Goal: Task Accomplishment & Management: Use online tool/utility

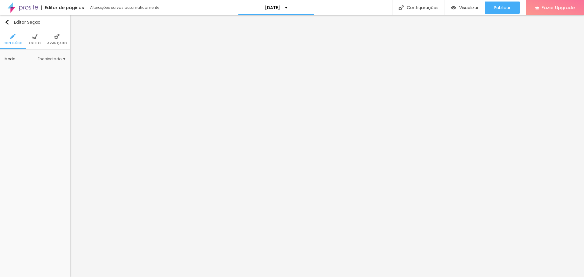
click at [36, 38] on img at bounding box center [34, 36] width 5 height 5
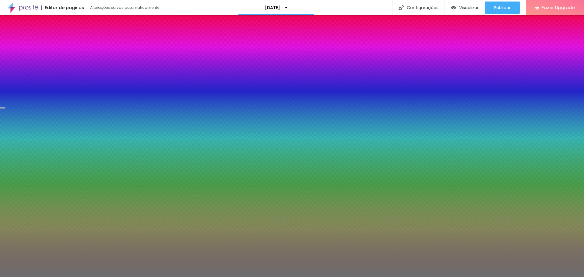
click at [57, 38] on img at bounding box center [56, 36] width 5 height 5
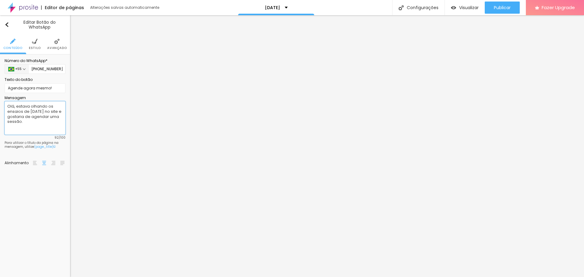
click at [27, 111] on textarea "Olá, estava olhando os ensaios de [DATE] no site e gostaria de agendar uma sess…" at bounding box center [35, 117] width 61 height 33
click at [34, 112] on textarea "Olá, estava olhando os ensaios de [DATE] no site e gostaria de agendar uma sess…" at bounding box center [35, 117] width 61 height 33
drag, startPoint x: 29, startPoint y: 112, endPoint x: 27, endPoint y: 117, distance: 5.9
click at [27, 117] on textarea "Olá, estava olhando os ensaios de [DATE] no site e gostaria de agendar uma sess…" at bounding box center [35, 117] width 61 height 33
click at [39, 111] on textarea "Olá, estava olhando os ensaios de [DATE] no site e gostaria de agendar uma sess…" at bounding box center [35, 117] width 61 height 33
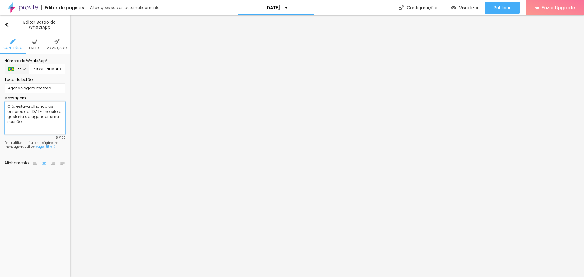
type textarea "Olá, estava olhando os ensaios de [DATE] no site e gostaria de agendar uma sess…"
click at [27, 122] on textarea "Olá, estava olhando os ensaios de [DATE] no site e gostaria de agendar uma sess…" at bounding box center [35, 117] width 61 height 33
paste textarea "[DATE]"
type textarea "Olá, estava olhando os ensaios de [DATE] no site e gostaria de agendar uma sess…"
click at [25, 115] on textarea "Olá, estava no site de [DATE] e gostaria de agendar a SESSÃO 04." at bounding box center [35, 117] width 61 height 33
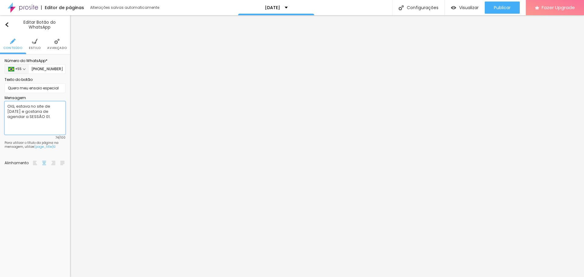
click at [38, 112] on textarea "Olá, estava no site de [DATE] e gostaria de agendar a SESSÃO 01." at bounding box center [35, 117] width 61 height 33
paste textarea "[DATE] e gostaria de agendar a SESSÃO 04"
click at [28, 118] on textarea "Olá, estava no site de [DATE] e gostaria de agendar a SESSÃO 04." at bounding box center [35, 117] width 61 height 33
type textarea "Olá, estava no site de [DATE] e gostaria de agendar a SESSÃO 01."
click at [37, 114] on textarea "Olá, estava no site de [DATE] e gostaria de agendar a SESSÃO 01." at bounding box center [35, 117] width 61 height 33
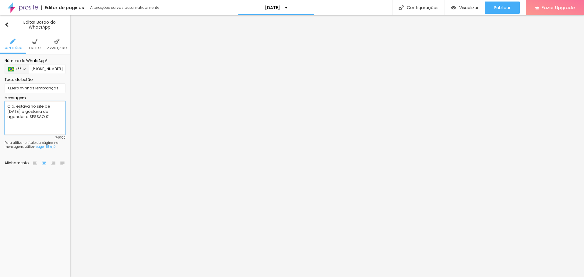
paste textarea "[DATE] e gostaria de agendar a SESSÃO 04"
click at [27, 116] on textarea "Olá, estava no site de [DATE] e gostaria de agendar a SESSÃO 04." at bounding box center [35, 117] width 61 height 33
type textarea "Olá, estava no site de [DATE] e gostaria de agendar a SESSÃO 02."
click at [44, 120] on textarea "Olá, estava no site de [DATE] e gostaria de agendar a SESSÃO 01." at bounding box center [35, 117] width 61 height 33
paste textarea "[DATE] e gostaria de agendar a SESSÃO 04"
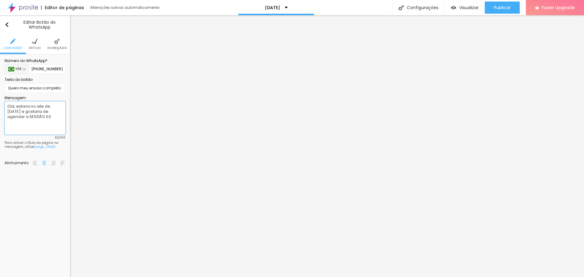
type textarea "Olá, estava no site de [DATE] e gostaria de agendar a SESSÃO 03."
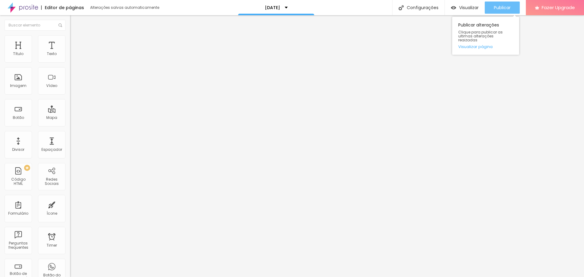
click at [512, 8] on button "Publicar" at bounding box center [502, 8] width 35 height 12
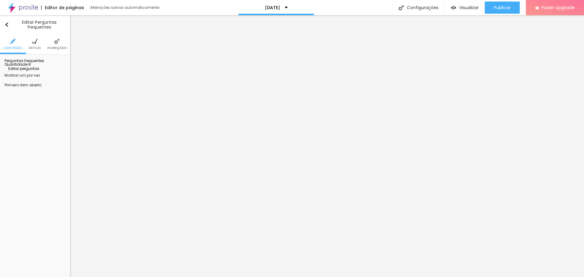
click at [31, 71] on span "Editar perguntas" at bounding box center [22, 68] width 35 height 5
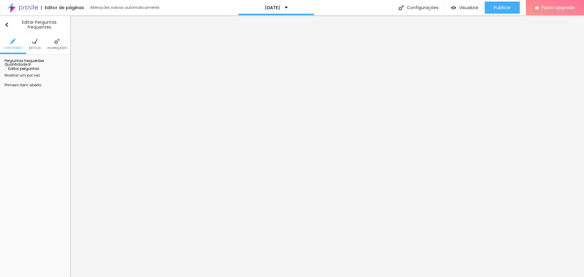
copy em "Mais vezes acréscimo de taxa (link de pagamento enviado no agendamento)."
drag, startPoint x: 330, startPoint y: 178, endPoint x: 227, endPoint y: 179, distance: 103.2
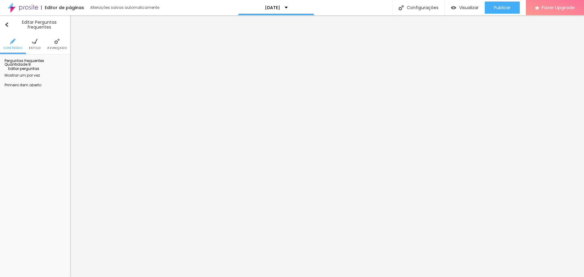
drag, startPoint x: 390, startPoint y: 173, endPoint x: 229, endPoint y: 153, distance: 161.9
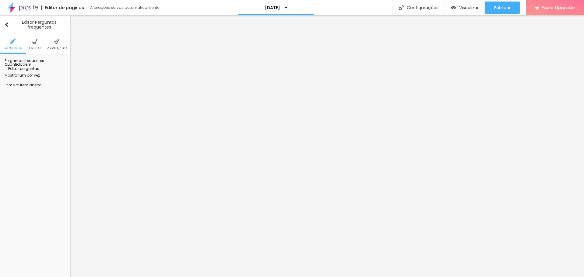
copy ul "À vista com 5% de desconto 30% no agendamento (pode ser parcelado no cartão em …"
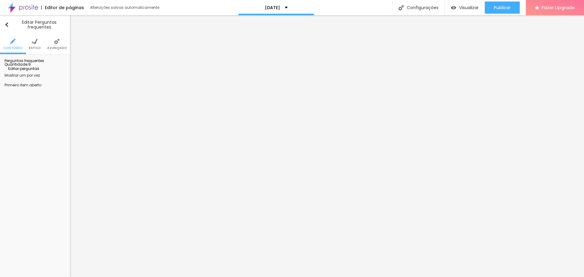
click at [26, 23] on div "Editar Coluna" at bounding box center [24, 22] width 38 height 5
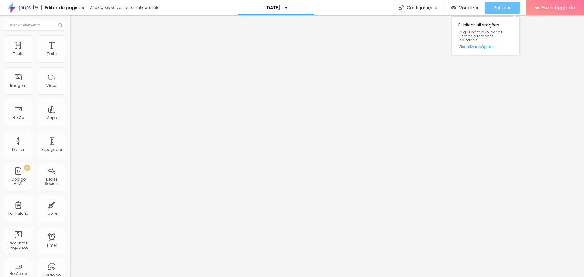
click at [497, 4] on div "Publicar" at bounding box center [502, 8] width 17 height 12
click at [506, 3] on div "Publicar" at bounding box center [502, 8] width 17 height 12
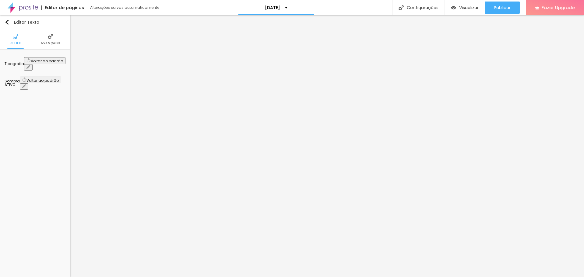
click at [42, 37] on li "Avançado" at bounding box center [50, 39] width 19 height 20
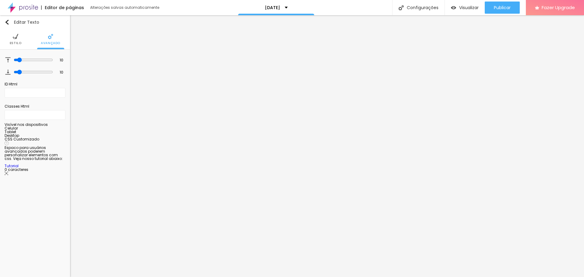
click at [10, 40] on li "Estilo" at bounding box center [16, 39] width 12 height 20
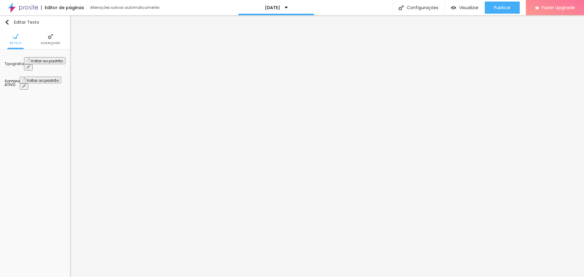
click at [47, 35] on li "Avançado" at bounding box center [50, 39] width 19 height 20
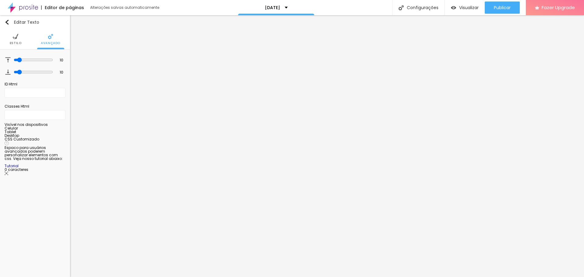
click at [10, 44] on ul "Estilo Avançado" at bounding box center [35, 39] width 70 height 20
click at [13, 40] on li "Estilo" at bounding box center [16, 39] width 12 height 20
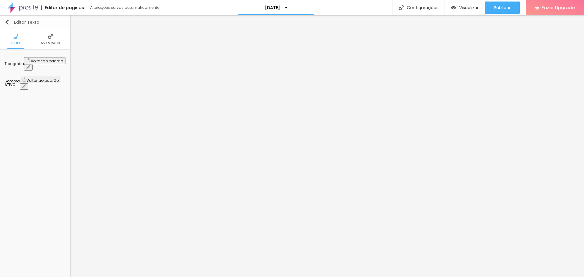
click at [5, 19] on button "Editar Texto" at bounding box center [35, 22] width 70 height 14
click at [19, 22] on div "Editar Texto" at bounding box center [22, 22] width 35 height 5
click at [21, 22] on div "Editar Texto" at bounding box center [22, 22] width 35 height 5
click at [8, 23] on img "button" at bounding box center [7, 22] width 5 height 5
click at [10, 20] on div "Editar Coluna" at bounding box center [24, 22] width 38 height 5
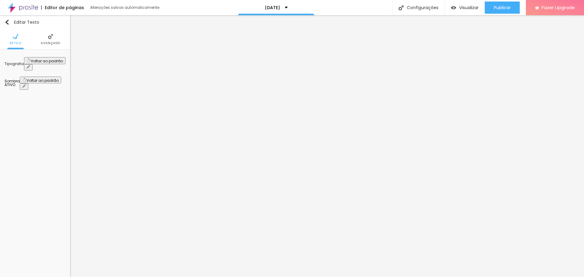
click at [47, 37] on li "Avançado" at bounding box center [50, 39] width 19 height 20
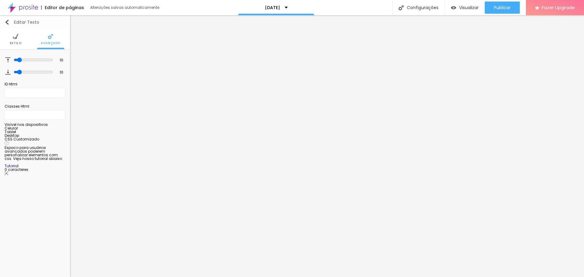
click at [8, 23] on img "button" at bounding box center [7, 22] width 5 height 5
click at [8, 20] on img "button" at bounding box center [7, 22] width 5 height 5
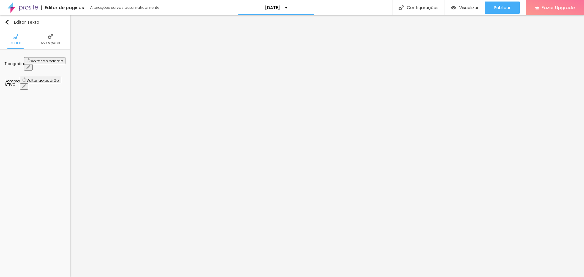
click at [51, 40] on li "Avançado" at bounding box center [50, 39] width 19 height 20
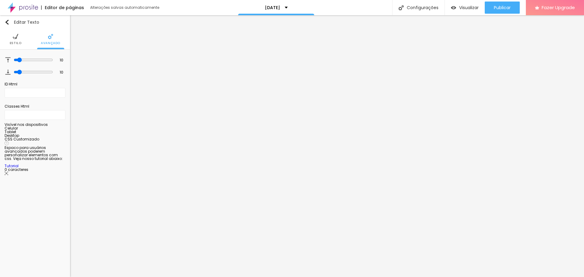
click at [21, 40] on ul "Estilo Avançado" at bounding box center [35, 39] width 70 height 20
click at [17, 39] on img at bounding box center [15, 36] width 5 height 5
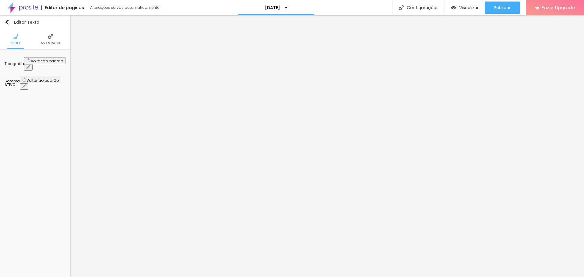
click at [33, 64] on button "button" at bounding box center [28, 67] width 9 height 6
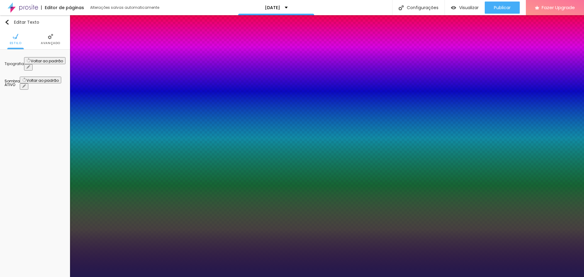
type input "1.4"
type input "1.5"
drag, startPoint x: 100, startPoint y: 146, endPoint x: 107, endPoint y: 147, distance: 7.2
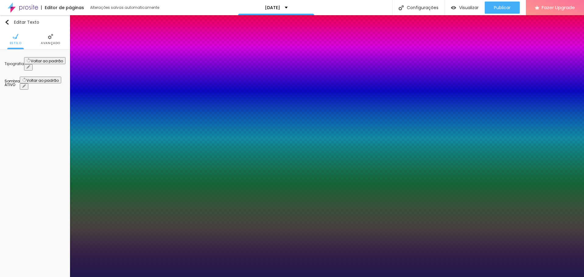
type input "1.5"
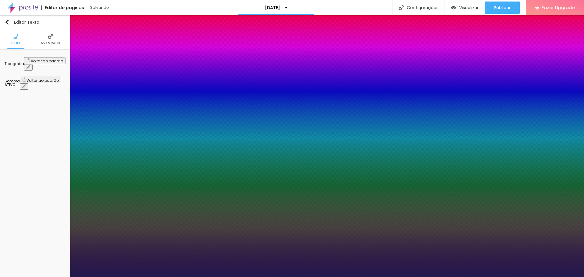
click at [346, 277] on div at bounding box center [292, 277] width 584 height 0
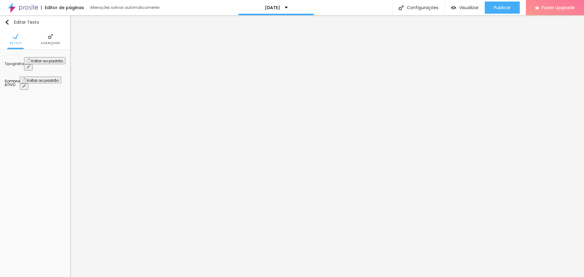
click at [30, 66] on icon "button" at bounding box center [28, 67] width 2 height 2
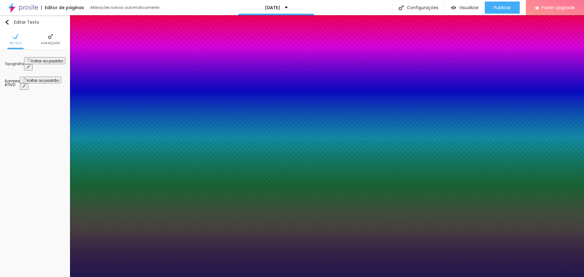
click at [291, 277] on div at bounding box center [292, 277] width 584 height 0
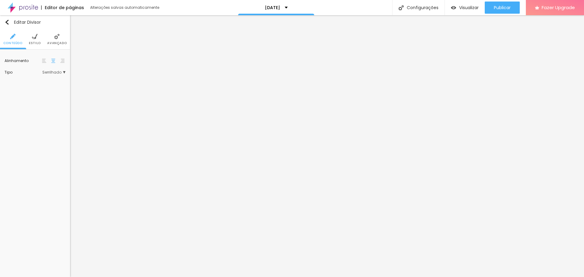
click at [28, 41] on ul "Conteúdo Estilo Avançado" at bounding box center [35, 39] width 70 height 20
click at [30, 40] on li "Estilo" at bounding box center [35, 39] width 12 height 20
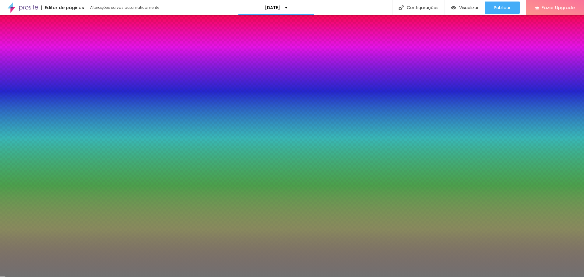
type input "66"
type input "60"
type input "58"
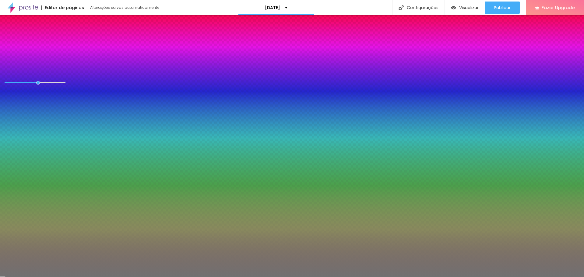
type input "58"
type input "57"
type input "56"
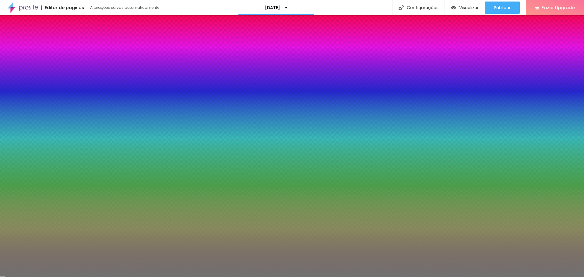
type input "55"
type input "42"
type input "28"
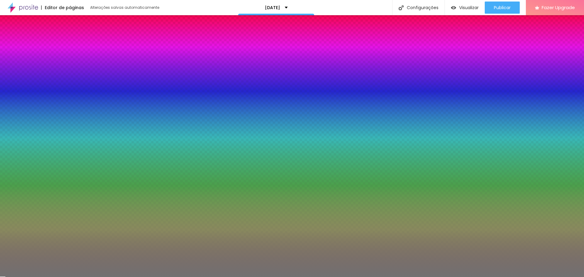
type input "28"
type input "15"
type input "16"
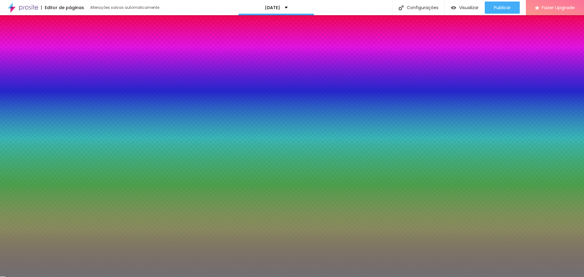
type input "26"
type input "45"
type input "63"
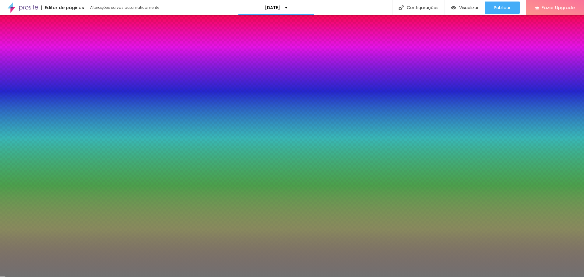
type input "63"
type input "89"
type input "100"
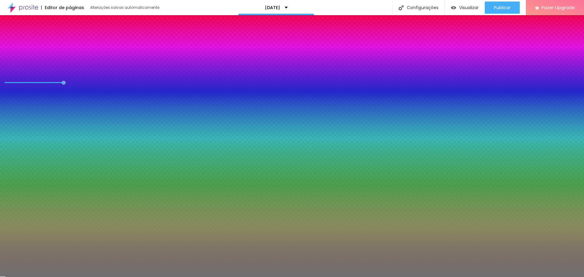
type input "93"
type input "85"
type input "86"
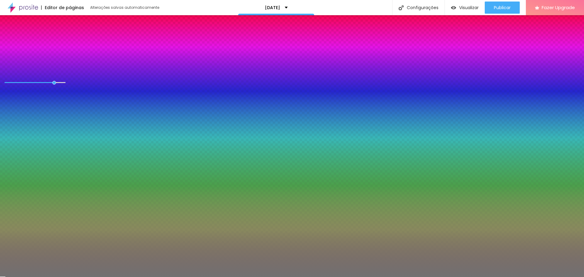
type input "86"
type input "96"
type input "97"
drag, startPoint x: 37, startPoint y: 79, endPoint x: 61, endPoint y: 83, distance: 24.8
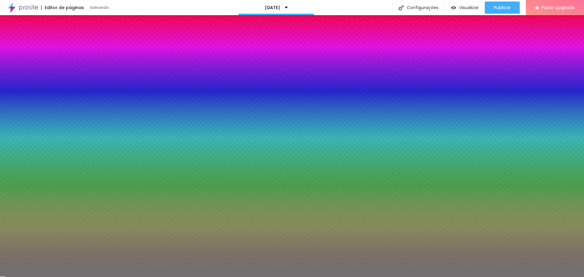
type input "97"
click at [44, 83] on input "range" at bounding box center [24, 82] width 39 height 5
type input "1"
drag, startPoint x: 7, startPoint y: 96, endPoint x: 3, endPoint y: 96, distance: 4.0
type input "1"
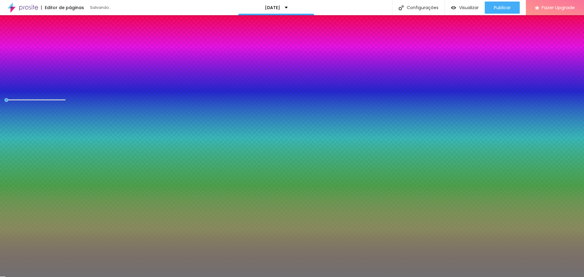
click at [5, 99] on input "range" at bounding box center [35, 100] width 61 height 3
click at [18, 45] on li "Conteúdo" at bounding box center [12, 39] width 19 height 20
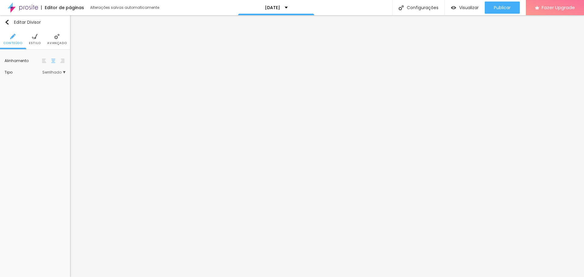
click at [53, 73] on span "Serrilhado" at bounding box center [53, 73] width 23 height 4
click at [37, 84] on div "Sólido" at bounding box center [39, 81] width 51 height 8
click at [40, 87] on span "Pontilhado" at bounding box center [33, 89] width 20 height 5
click at [35, 95] on span "Serrilhado" at bounding box center [32, 97] width 19 height 5
click at [35, 100] on div "Serrilhado" at bounding box center [39, 98] width 51 height 8
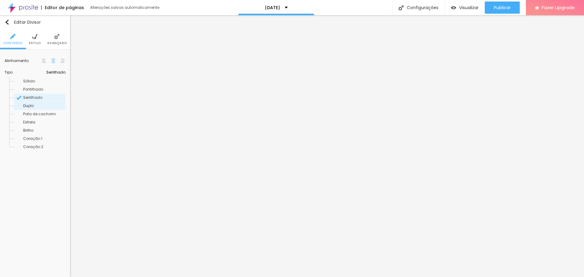
click at [33, 105] on span "Duplo" at bounding box center [28, 105] width 11 height 5
click at [39, 113] on span "Pata de cachorro" at bounding box center [39, 113] width 33 height 5
click at [33, 131] on span "Brilho" at bounding box center [28, 130] width 10 height 5
click at [35, 39] on img at bounding box center [34, 36] width 5 height 5
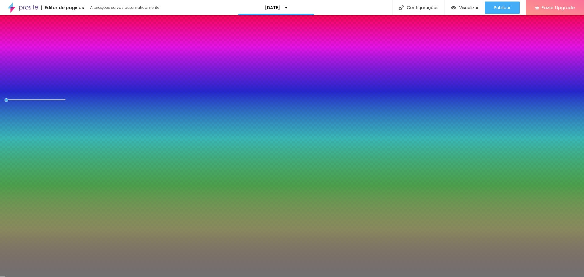
type input "9"
type input "11"
type input "12"
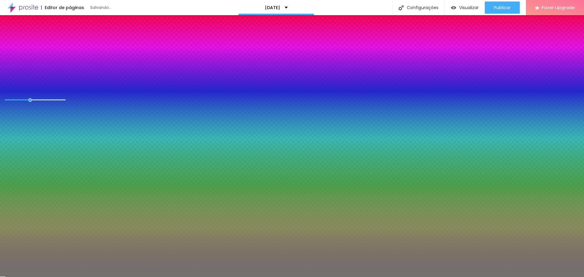
type input "12"
type input "13"
type input "15"
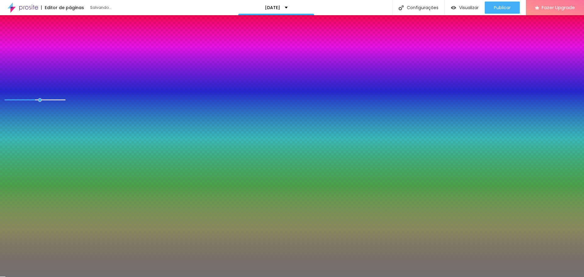
type input "17"
type input "16"
type input "13"
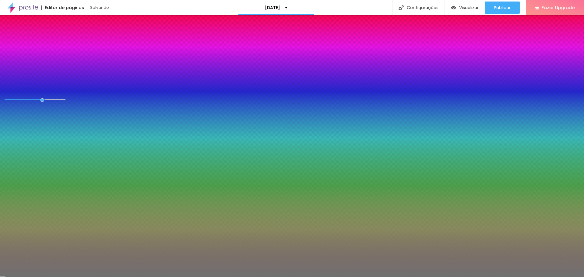
type input "13"
type input "11"
type input "10"
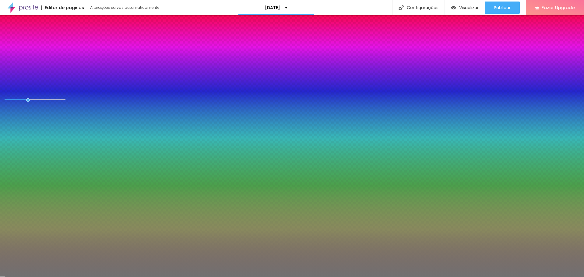
type input "9"
type input "8"
type input "7"
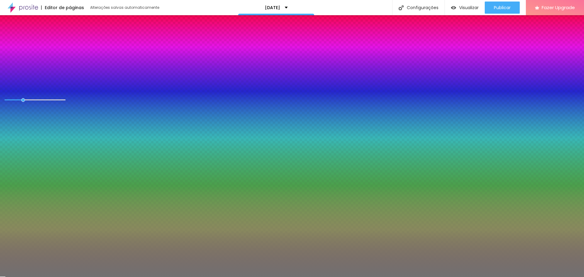
type input "7"
type input "8"
drag, startPoint x: 7, startPoint y: 97, endPoint x: 24, endPoint y: 95, distance: 16.5
type input "8"
click at [24, 99] on input "range" at bounding box center [35, 100] width 61 height 3
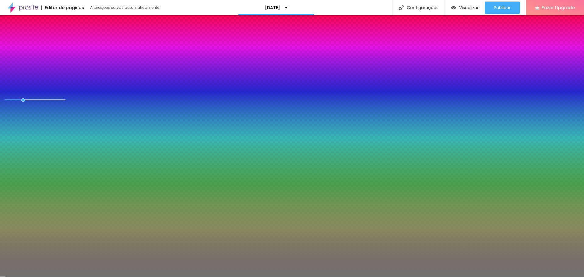
click at [14, 40] on li "Conteúdo" at bounding box center [12, 39] width 19 height 20
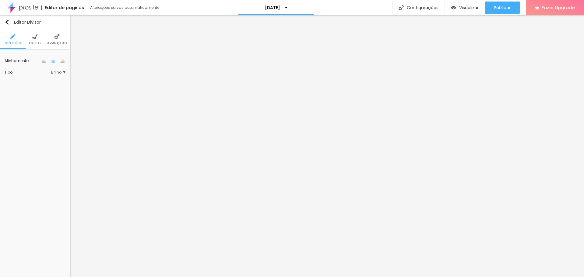
click at [30, 37] on li "Estilo" at bounding box center [35, 39] width 12 height 20
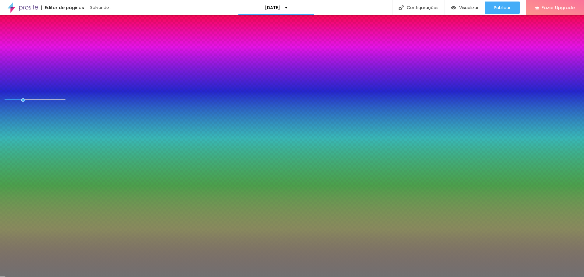
type input "95"
type input "64"
type input "62"
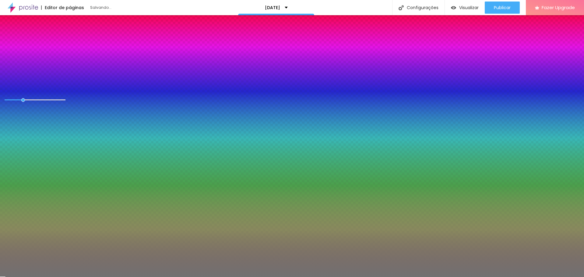
type input "62"
type input "61"
type input "59"
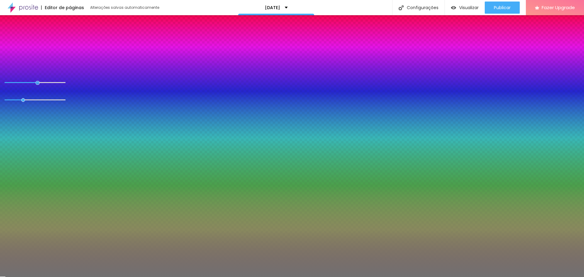
type input "58"
type input "57"
type input "56"
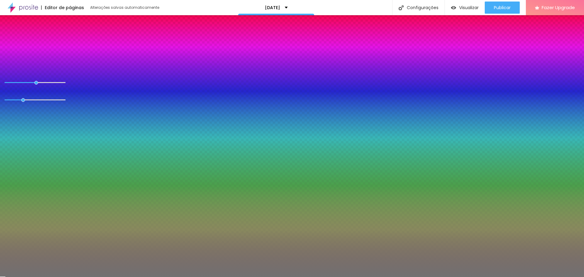
type input "56"
type input "55"
type input "53"
drag, startPoint x: 63, startPoint y: 79, endPoint x: 33, endPoint y: 80, distance: 29.5
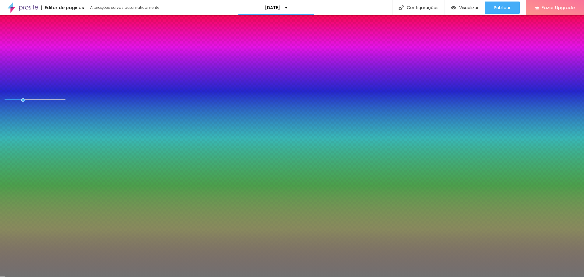
type input "53"
click at [33, 80] on input "range" at bounding box center [24, 82] width 39 height 5
click at [15, 42] on span "Conteúdo" at bounding box center [12, 43] width 19 height 3
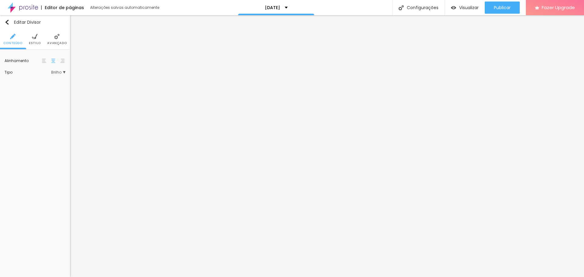
click at [42, 62] on img at bounding box center [44, 61] width 4 height 4
click at [37, 33] on li "Estilo" at bounding box center [35, 39] width 12 height 20
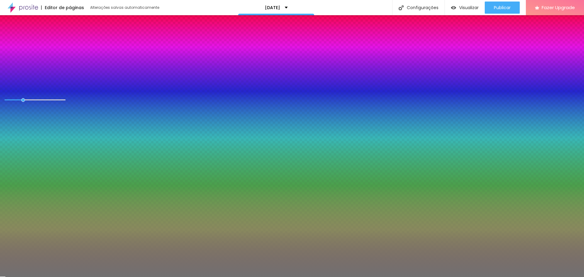
type input "57"
type input "65"
type input "63"
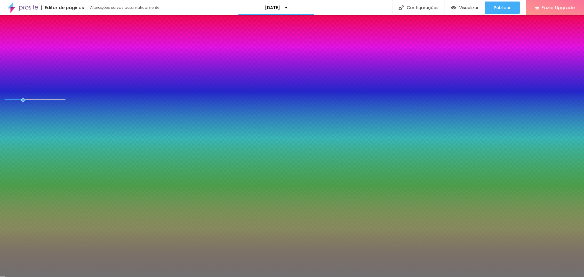
type input "63"
type input "62"
type input "60"
drag, startPoint x: 35, startPoint y: 79, endPoint x: 38, endPoint y: 79, distance: 3.4
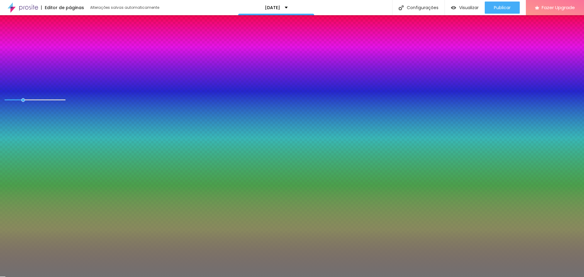
type input "60"
click at [38, 80] on input "range" at bounding box center [24, 82] width 39 height 5
type input "9"
type input "8"
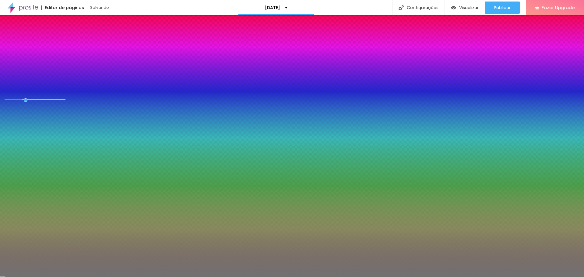
type input "8"
type input "7"
type input "6"
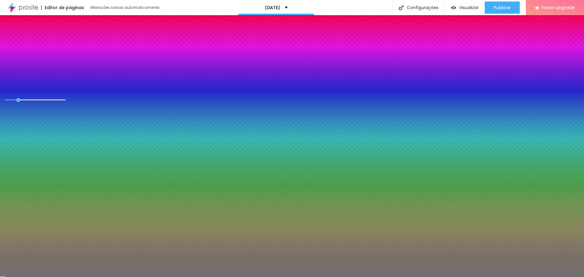
type input "5"
type input "6"
drag, startPoint x: 23, startPoint y: 97, endPoint x: 19, endPoint y: 97, distance: 4.0
type input "6"
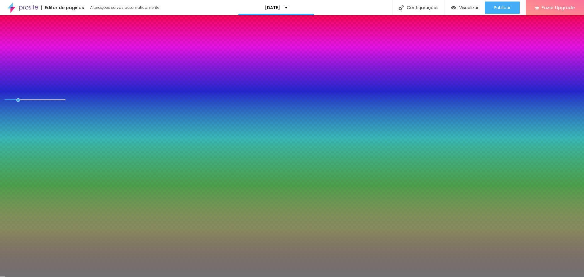
click at [19, 99] on input "range" at bounding box center [35, 100] width 61 height 3
type input "54"
type input "50"
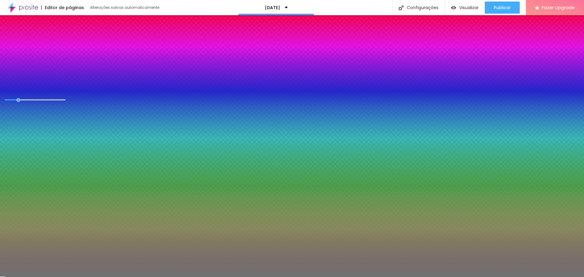
type input "49"
type input "48"
type input "47"
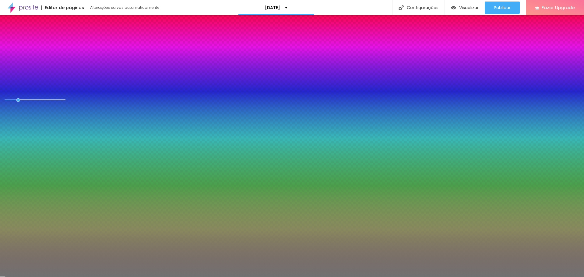
type input "47"
type input "46"
type input "45"
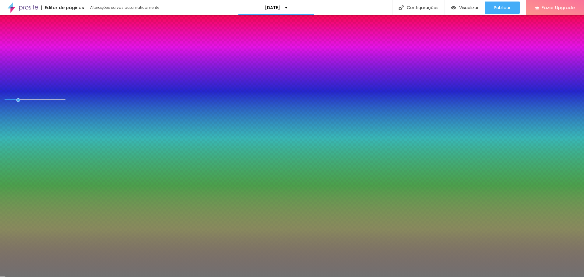
type input "48"
type input "49"
drag, startPoint x: 38, startPoint y: 79, endPoint x: 31, endPoint y: 80, distance: 7.1
type input "49"
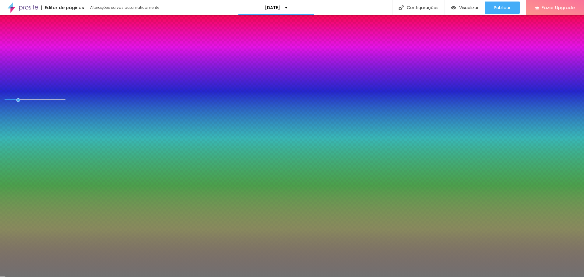
click at [31, 80] on input "range" at bounding box center [24, 82] width 39 height 5
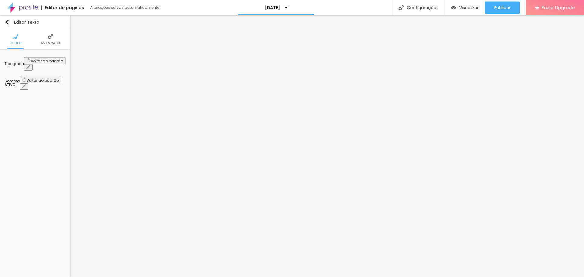
click at [30, 65] on icon "button" at bounding box center [28, 67] width 4 height 4
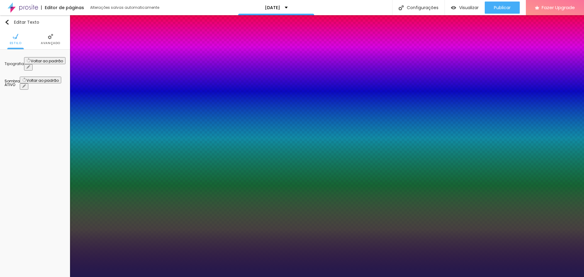
type input "0.6"
type input "0.3"
type input "0.2"
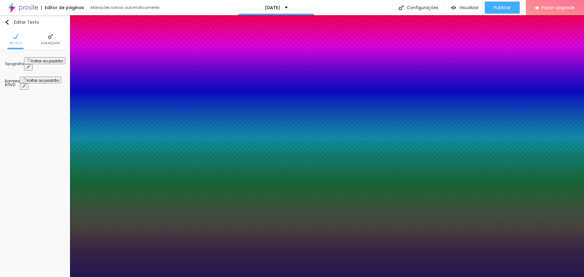
type input "0.2"
type input "0.1"
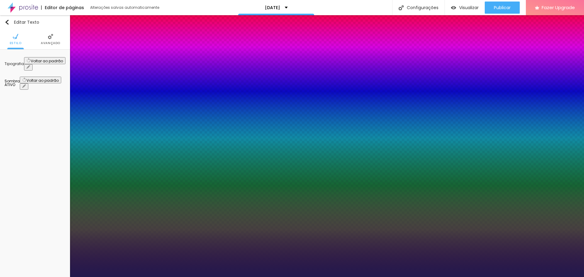
click at [413, 277] on div at bounding box center [292, 277] width 584 height 0
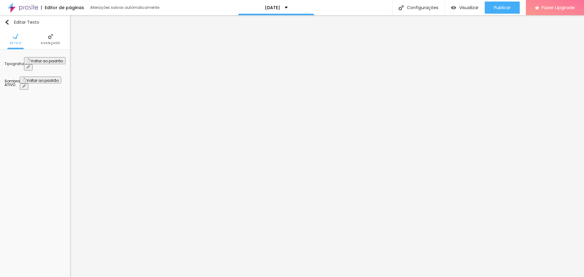
click at [33, 64] on button "button" at bounding box center [28, 67] width 9 height 6
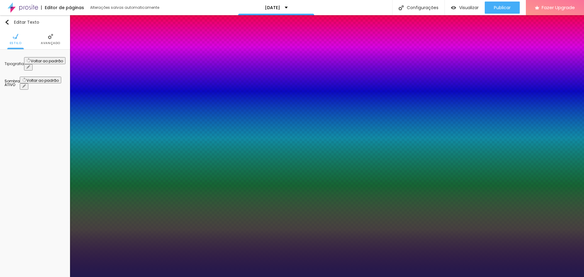
type input "16"
type input "15"
type input "14"
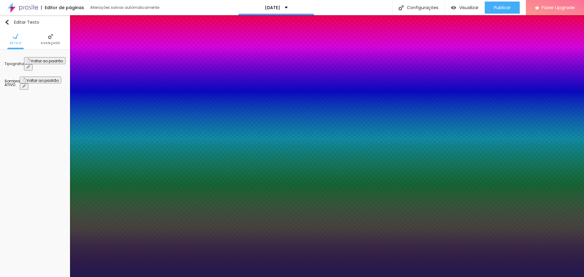
type input "14"
type input "13"
type input "12"
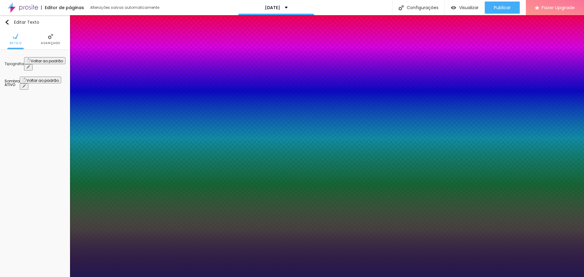
type input "13"
type input "14"
type input "15"
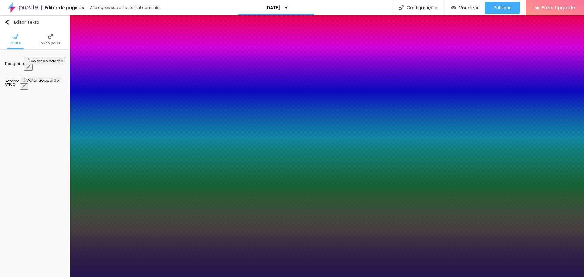
type input "15"
type input "16"
type input "15"
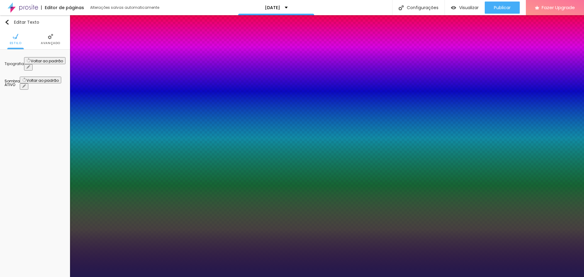
type input "14"
type input "13"
type input "14"
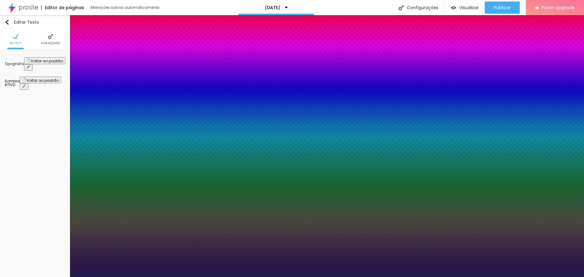
type input "14"
type input "1.2"
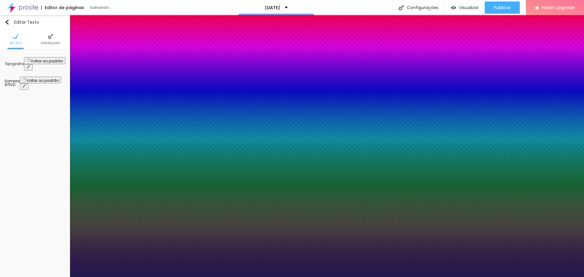
type input "1.1"
type input "1.2"
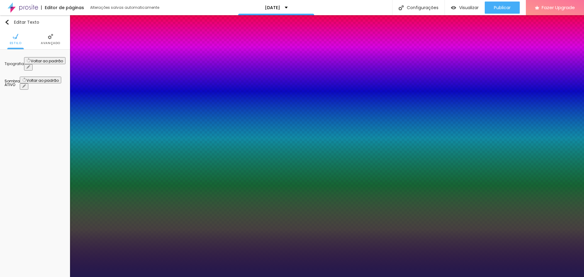
click at [407, 277] on div at bounding box center [292, 277] width 584 height 0
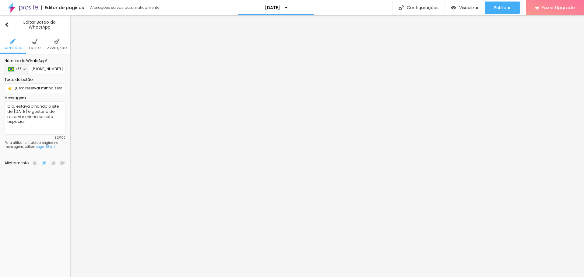
click at [34, 45] on li "Estilo" at bounding box center [35, 44] width 12 height 20
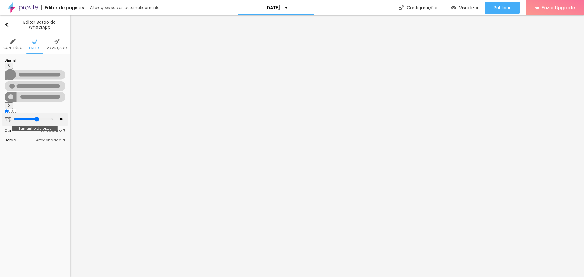
type input "17"
type input "16"
click at [37, 117] on input "range" at bounding box center [33, 119] width 39 height 5
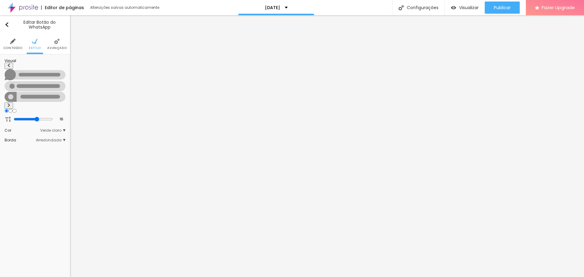
click at [58, 39] on img at bounding box center [56, 41] width 5 height 5
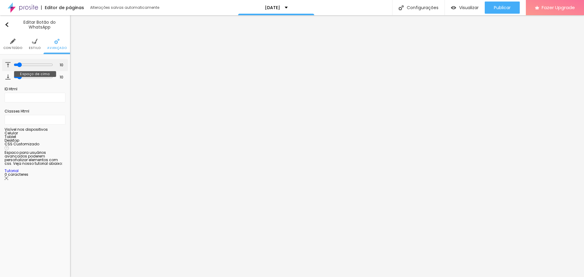
type input "12"
type input "15"
type input "21"
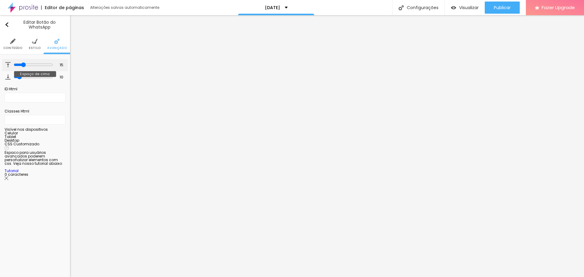
type input "21"
type input "24"
type input "25"
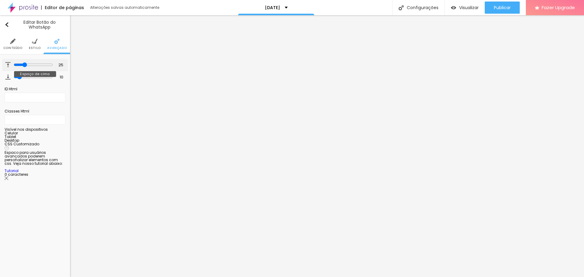
type input "26"
drag, startPoint x: 19, startPoint y: 65, endPoint x: 25, endPoint y: 65, distance: 6.4
click at [25, 65] on input "range" at bounding box center [33, 64] width 39 height 5
drag, startPoint x: 18, startPoint y: 76, endPoint x: 25, endPoint y: 77, distance: 7.6
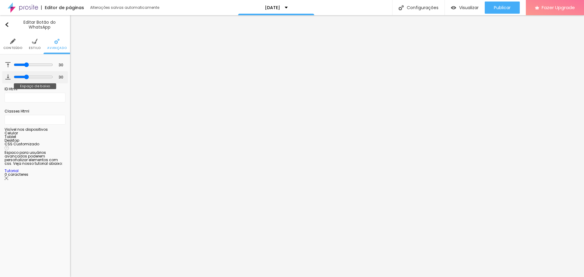
click at [25, 77] on input "range" at bounding box center [33, 77] width 39 height 5
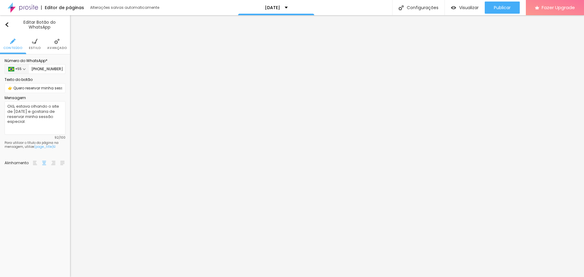
click at [60, 42] on li "Avançado" at bounding box center [56, 44] width 19 height 20
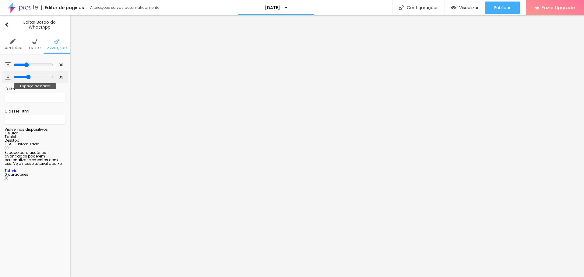
click at [27, 75] on input "range" at bounding box center [33, 77] width 39 height 5
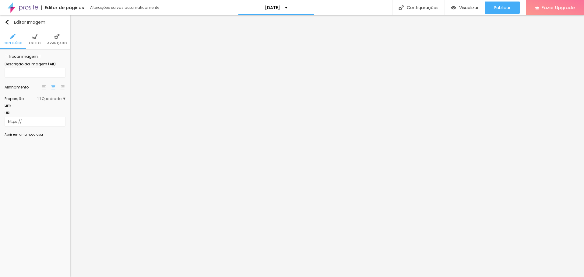
click at [31, 40] on li "Estilo" at bounding box center [35, 39] width 12 height 20
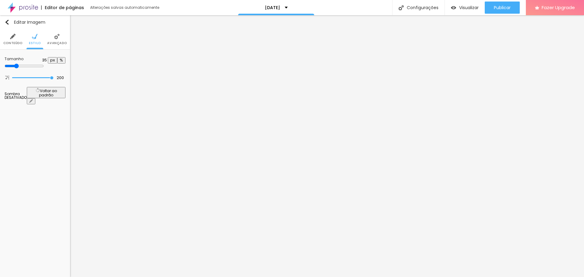
drag, startPoint x: 8, startPoint y: 65, endPoint x: 23, endPoint y: 63, distance: 15.3
click at [23, 64] on input "range" at bounding box center [24, 66] width 39 height 5
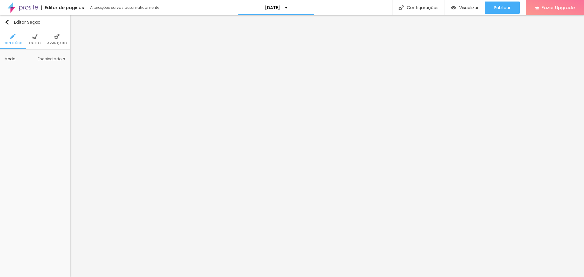
click at [36, 35] on img at bounding box center [34, 36] width 5 height 5
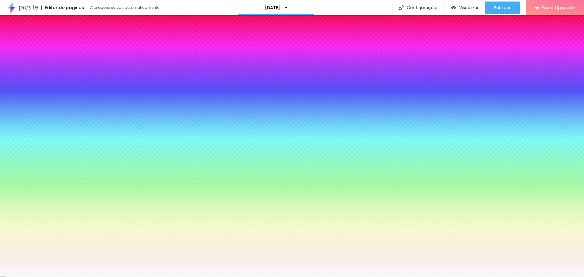
click at [51, 40] on li "Avançado" at bounding box center [56, 39] width 19 height 20
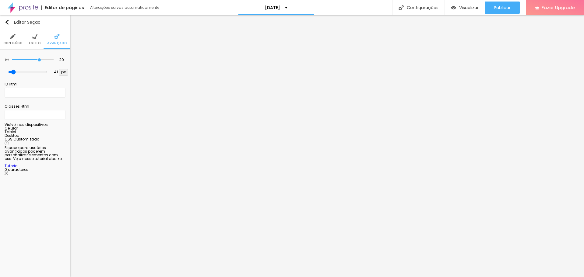
click at [8, 42] on span "Conteúdo" at bounding box center [12, 43] width 19 height 3
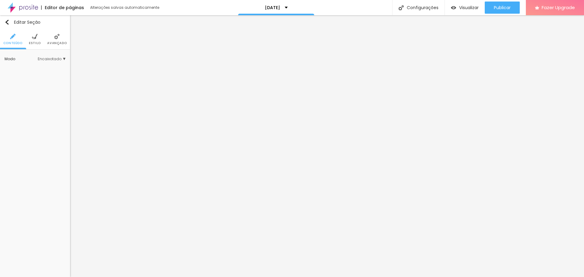
click at [33, 45] on span "Estilo" at bounding box center [35, 43] width 12 height 3
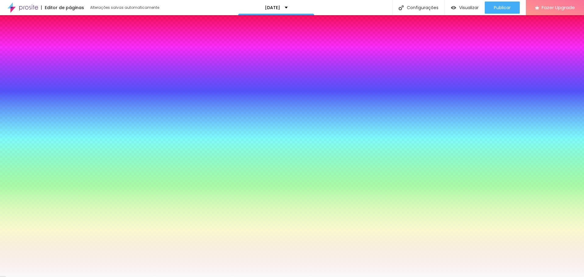
click at [40, 83] on div at bounding box center [35, 83] width 61 height 0
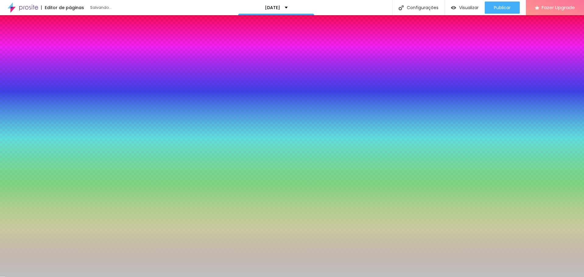
drag, startPoint x: 11, startPoint y: 122, endPoint x: 2, endPoint y: 130, distance: 12.3
click at [2, 130] on div "Imagem de fundo Adicionar imagem Efeito da Imagem Nenhum Nenhum Parallax Cor de…" at bounding box center [35, 101] width 70 height 103
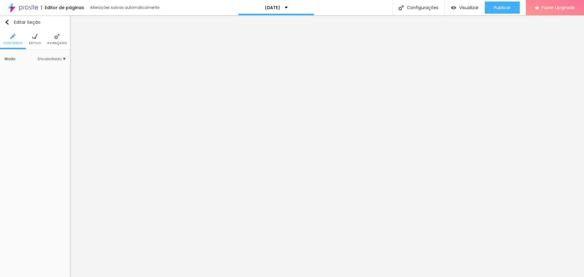
click at [48, 42] on span "Avançado" at bounding box center [56, 43] width 19 height 3
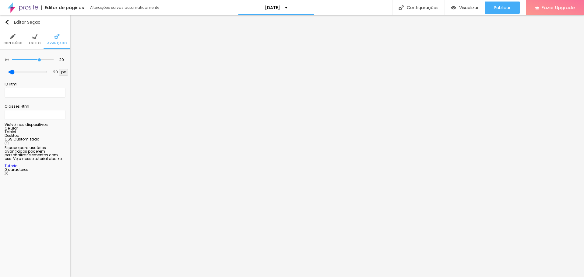
click at [35, 40] on li "Estilo" at bounding box center [35, 39] width 12 height 20
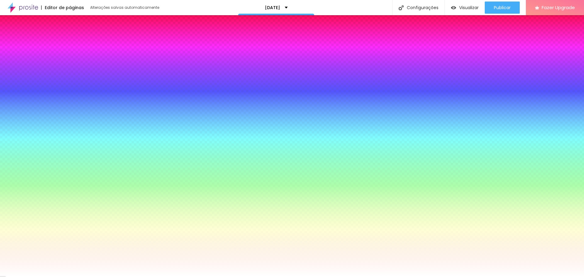
click at [40, 83] on div at bounding box center [35, 83] width 61 height 0
click at [58, 89] on input "#FFFFFF" at bounding box center [41, 86] width 73 height 6
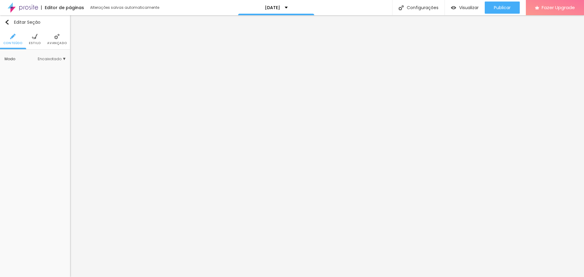
click at [32, 42] on span "Estilo" at bounding box center [35, 43] width 12 height 3
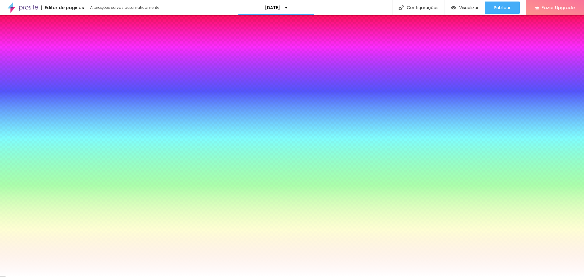
click at [55, 44] on span "Avançado" at bounding box center [56, 43] width 19 height 3
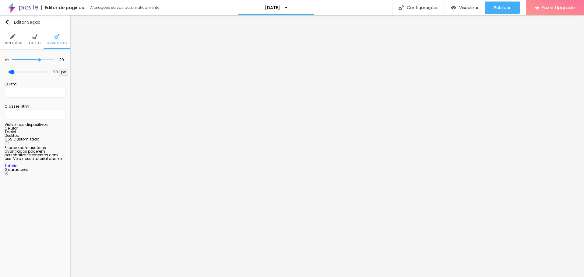
click at [34, 40] on li "Estilo" at bounding box center [35, 39] width 12 height 20
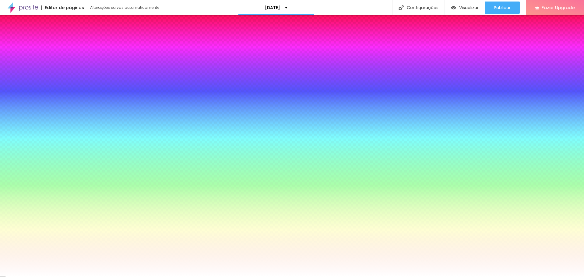
click at [9, 40] on li "Conteúdo" at bounding box center [12, 39] width 19 height 20
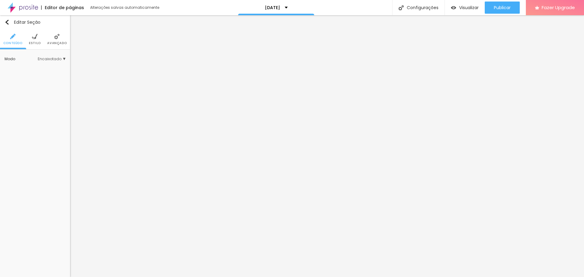
click at [34, 40] on li "Estilo" at bounding box center [35, 39] width 12 height 20
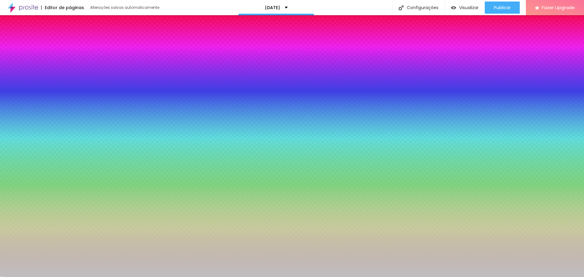
drag, startPoint x: 62, startPoint y: 109, endPoint x: 30, endPoint y: 108, distance: 32.3
click at [30, 89] on div "Cor de fundo Voltar ao padrão #BFBFBF" at bounding box center [35, 80] width 61 height 17
click at [11, 81] on icon "button" at bounding box center [9, 78] width 4 height 4
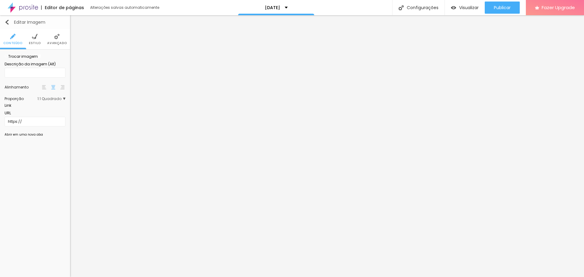
click at [5, 21] on img "button" at bounding box center [7, 22] width 5 height 5
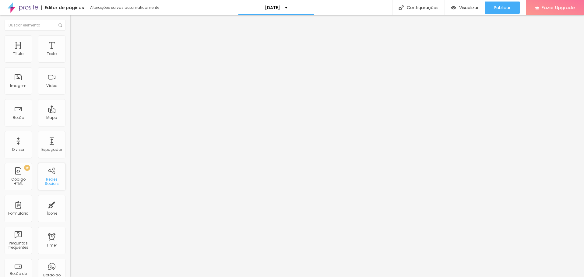
click at [51, 175] on div "Redes Sociais" at bounding box center [51, 176] width 27 height 27
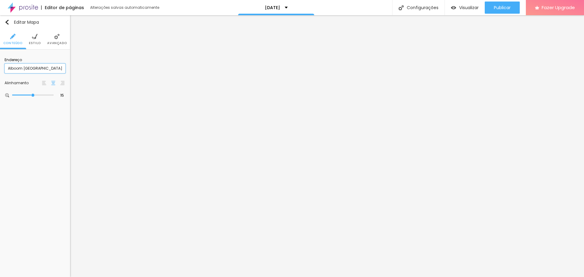
drag, startPoint x: 36, startPoint y: 69, endPoint x: 0, endPoint y: 71, distance: 36.6
click at [0, 71] on html "Editor de páginas Alterações salvas automaticamente [DATE] Configurações Config…" at bounding box center [292, 138] width 584 height 277
click at [58, 42] on span "Avançado" at bounding box center [56, 43] width 19 height 3
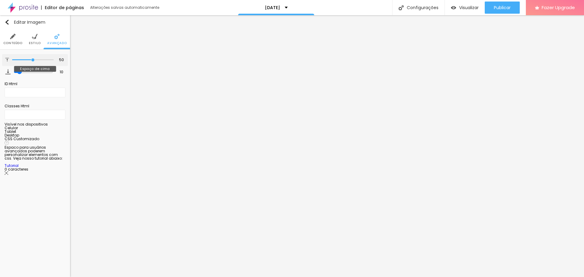
drag, startPoint x: 13, startPoint y: 59, endPoint x: 33, endPoint y: 61, distance: 19.5
click at [33, 61] on input "range" at bounding box center [32, 59] width 41 height 3
drag, startPoint x: 20, startPoint y: 71, endPoint x: 30, endPoint y: 74, distance: 10.6
click at [30, 74] on input "range" at bounding box center [33, 71] width 39 height 5
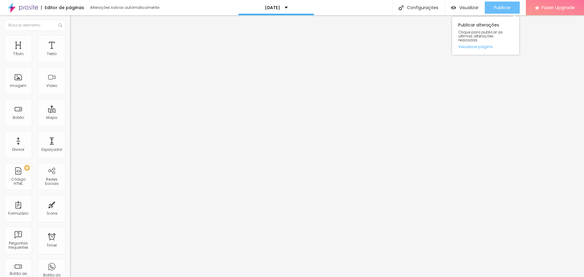
click at [502, 7] on span "Publicar" at bounding box center [502, 7] width 17 height 5
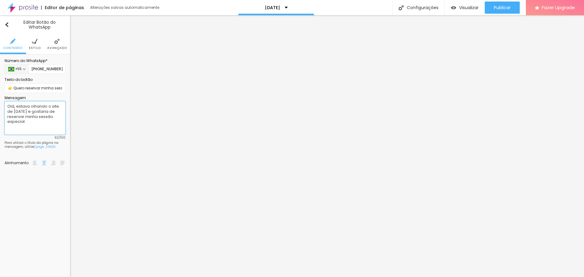
click at [51, 121] on textarea "Olá, estava olhando o site de [DATE] e gostaria de reservar minha sessão especi…" at bounding box center [35, 117] width 61 height 33
drag, startPoint x: 7, startPoint y: 111, endPoint x: 61, endPoint y: 111, distance: 53.6
click at [61, 111] on textarea "Olá, estava olhando o site de [DATE] e gostaria de reservar minha sessão especi…" at bounding box center [35, 117] width 61 height 33
click at [41, 88] on input "👉 Quero reservar minha sessão especial" at bounding box center [35, 88] width 61 height 10
click at [14, 88] on input "👉 Quero reservar minha sessão especial" at bounding box center [35, 88] width 61 height 10
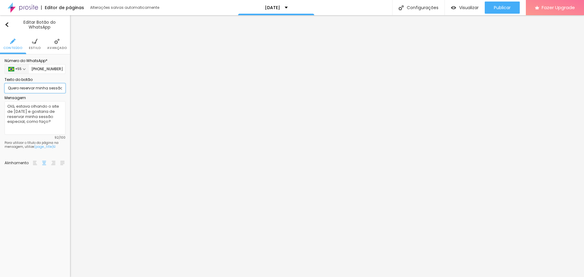
scroll to position [0, 16]
click at [19, 107] on textarea "Olá, estava olhando o site de [DATE] e gostaria de reservar minha sessão especi…" at bounding box center [35, 117] width 61 height 33
drag, startPoint x: 30, startPoint y: 111, endPoint x: 23, endPoint y: 121, distance: 11.3
click at [23, 121] on textarea "Olá, estava olhando o site de [DATE] e gostaria de reservar minha sessão especi…" at bounding box center [35, 117] width 61 height 33
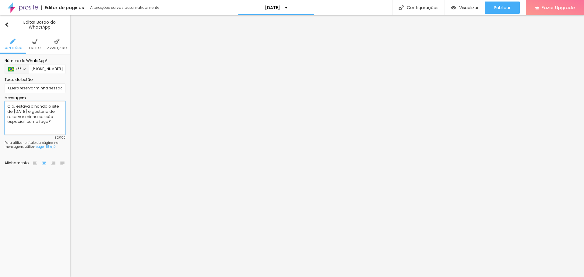
paste textarea "Quero"
click at [31, 111] on textarea "Olá, estava olhando o site de [DATE] e Quero reservar minha sessão especial, co…" at bounding box center [35, 117] width 61 height 33
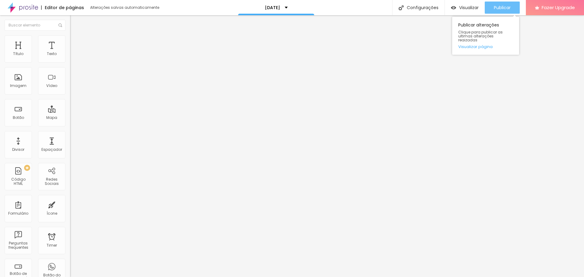
click at [503, 6] on span "Publicar" at bounding box center [502, 7] width 17 height 5
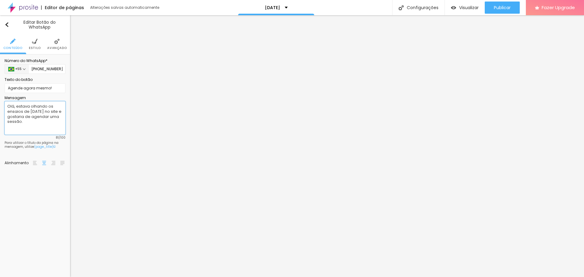
click at [19, 122] on textarea "Olá, estava olhando os ensaios de [DATE] no site e gostaria de agendar uma sess…" at bounding box center [35, 117] width 61 height 33
click at [34, 122] on textarea "Olá, estava olhando os ensaios de [DATE] no site e gostaria de agendar uma sess…" at bounding box center [35, 117] width 61 height 33
paste textarea "agora mesmo!"
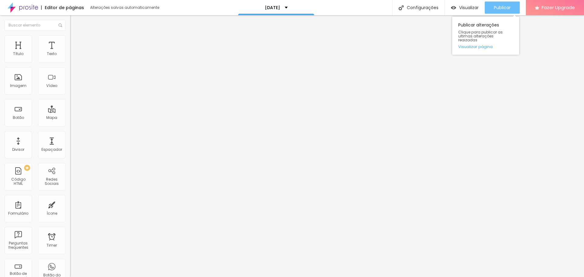
click at [500, 8] on span "Publicar" at bounding box center [502, 7] width 17 height 5
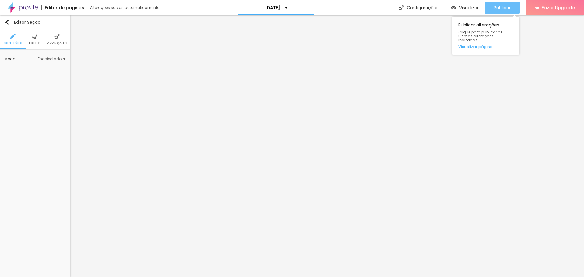
click at [508, 6] on span "Publicar" at bounding box center [502, 7] width 17 height 5
click at [510, 8] on span "Publicar" at bounding box center [502, 7] width 17 height 5
click at [34, 42] on span "Estilo" at bounding box center [35, 43] width 12 height 3
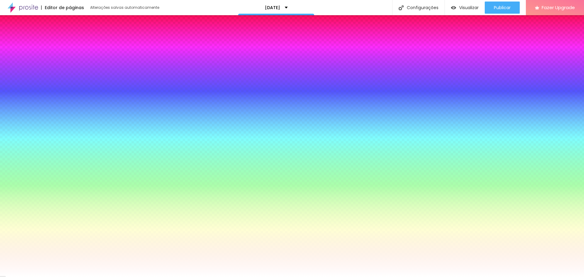
click at [44, 83] on div at bounding box center [35, 83] width 61 height 0
drag, startPoint x: 10, startPoint y: 119, endPoint x: 2, endPoint y: 112, distance: 11.2
click at [3, 112] on div "Imagem de fundo Adicionar imagem Efeito da Imagem Nenhum Nenhum Parallax Cor de…" at bounding box center [35, 101] width 70 height 103
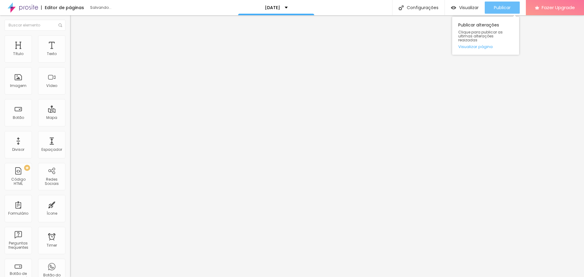
click at [506, 12] on div "Publicar" at bounding box center [502, 8] width 17 height 12
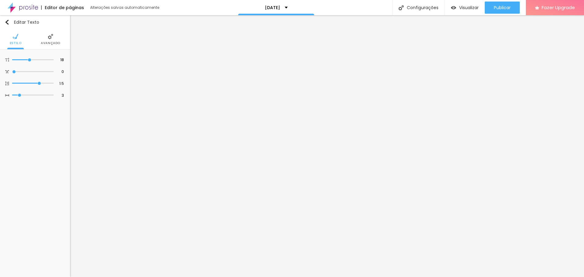
click at [41, 42] on span "Avançado" at bounding box center [50, 43] width 19 height 3
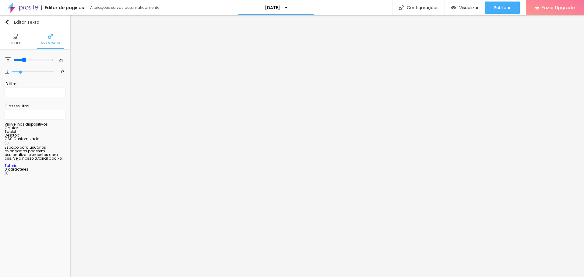
click at [11, 40] on li "Estilo" at bounding box center [16, 39] width 12 height 20
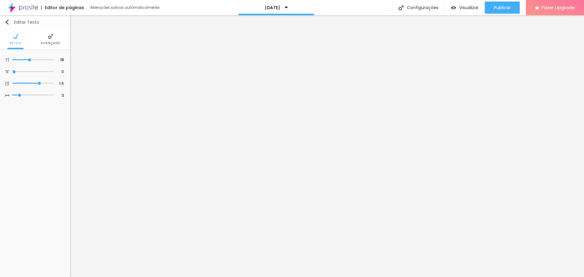
click at [8, 19] on button "Editar Texto" at bounding box center [35, 22] width 70 height 14
click at [48, 42] on span "Avançado" at bounding box center [50, 43] width 19 height 3
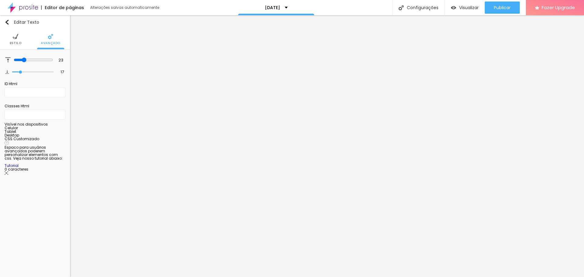
click at [8, 45] on ul "Estilo Avançado" at bounding box center [35, 39] width 70 height 20
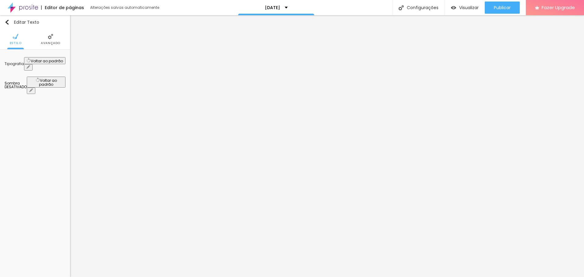
click at [33, 64] on button "button" at bounding box center [28, 67] width 9 height 6
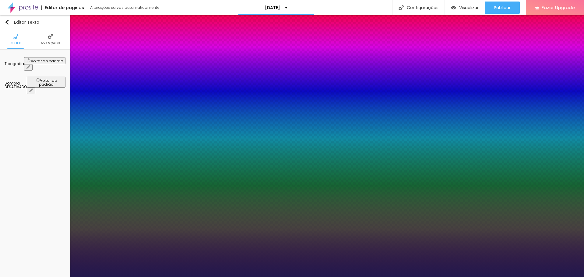
drag, startPoint x: 79, startPoint y: 119, endPoint x: 71, endPoint y: 120, distance: 8.3
drag, startPoint x: 82, startPoint y: 104, endPoint x: 87, endPoint y: 106, distance: 6.0
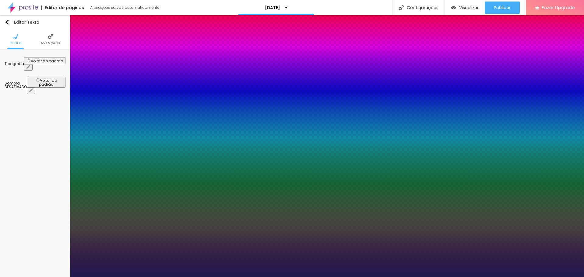
click at [221, 277] on div at bounding box center [292, 277] width 584 height 0
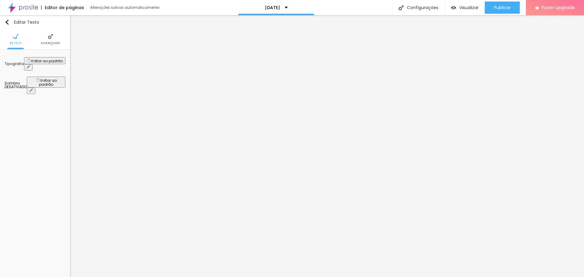
click at [60, 41] on ul "Estilo Avançado" at bounding box center [35, 39] width 70 height 20
click at [49, 40] on li "Avançado" at bounding box center [50, 39] width 19 height 20
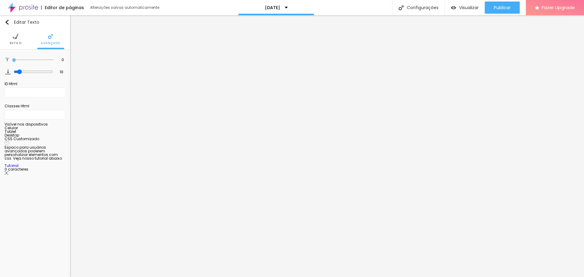
drag, startPoint x: 18, startPoint y: 59, endPoint x: 2, endPoint y: 60, distance: 16.5
click at [12, 60] on input "range" at bounding box center [32, 59] width 41 height 3
drag, startPoint x: 14, startPoint y: 72, endPoint x: 0, endPoint y: 70, distance: 14.7
click at [12, 70] on input "range" at bounding box center [32, 71] width 41 height 3
click at [17, 39] on img at bounding box center [15, 36] width 5 height 5
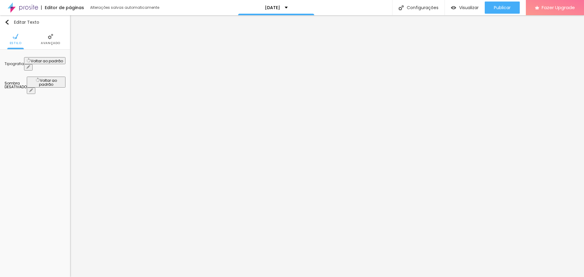
click at [33, 64] on button "button" at bounding box center [28, 67] width 9 height 6
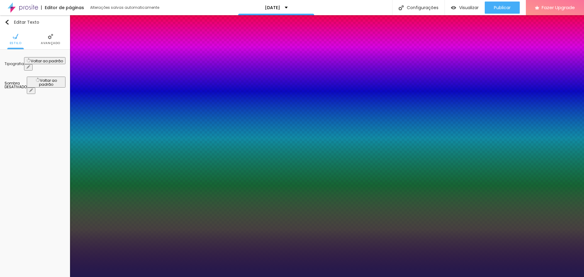
drag, startPoint x: 102, startPoint y: 147, endPoint x: 93, endPoint y: 145, distance: 9.3
drag, startPoint x: 78, startPoint y: 132, endPoint x: 96, endPoint y: 131, distance: 18.0
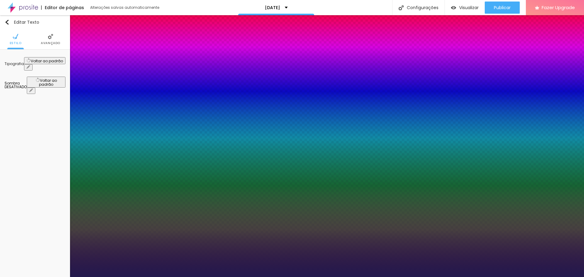
click at [339, 277] on div at bounding box center [292, 277] width 584 height 0
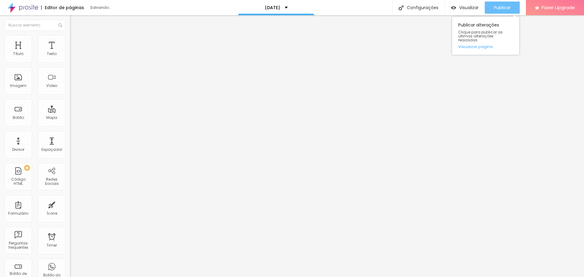
click at [503, 6] on span "Publicar" at bounding box center [502, 7] width 17 height 5
click at [511, 6] on button "Publicar" at bounding box center [502, 8] width 35 height 12
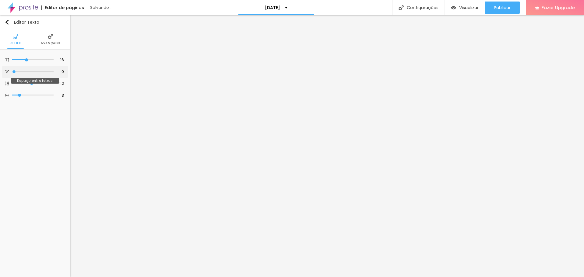
click at [14, 70] on input "range" at bounding box center [32, 71] width 41 height 3
click at [19, 94] on input "range" at bounding box center [32, 95] width 41 height 3
click at [15, 72] on input "range" at bounding box center [32, 71] width 41 height 3
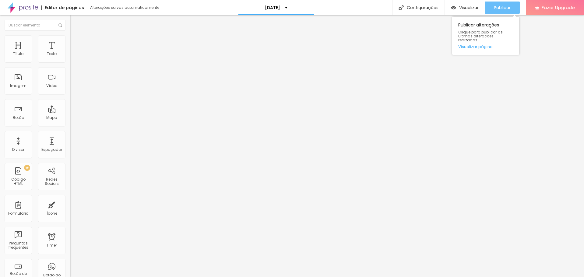
click at [503, 6] on span "Publicar" at bounding box center [502, 7] width 17 height 5
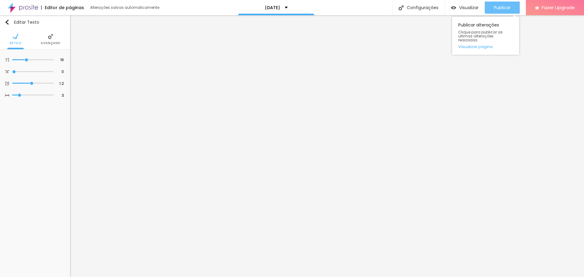
click at [510, 9] on span "Publicar" at bounding box center [502, 7] width 17 height 5
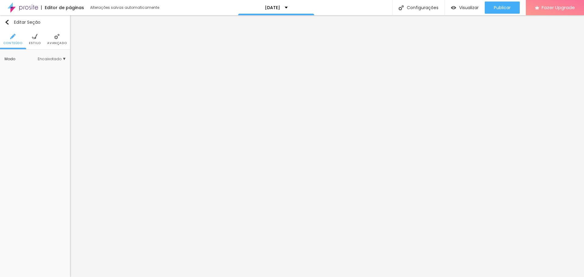
click at [37, 43] on span "Estilo" at bounding box center [35, 43] width 12 height 3
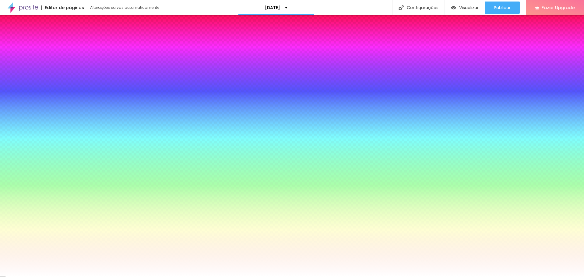
click at [58, 43] on span "Avançado" at bounding box center [56, 43] width 19 height 3
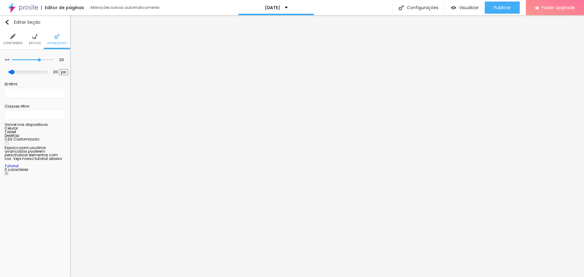
click at [63, 130] on div at bounding box center [35, 130] width 61 height 0
click at [62, 134] on div at bounding box center [35, 134] width 61 height 0
click at [62, 138] on div at bounding box center [35, 138] width 61 height 0
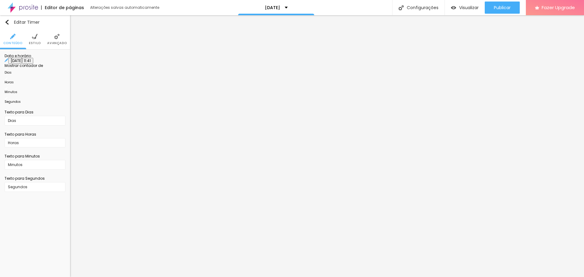
click at [33, 40] on li "Estilo" at bounding box center [35, 39] width 12 height 20
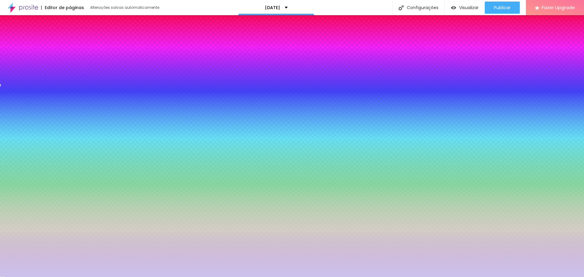
click at [11, 106] on img at bounding box center [9, 108] width 4 height 4
click at [8, 64] on button at bounding box center [9, 61] width 9 height 6
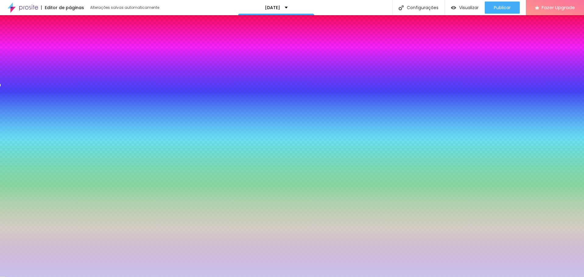
click at [7, 62] on img at bounding box center [9, 61] width 4 height 4
click at [40, 126] on div at bounding box center [35, 126] width 61 height 0
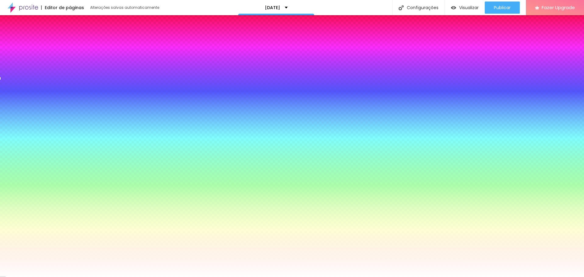
drag, startPoint x: 13, startPoint y: 107, endPoint x: 3, endPoint y: 94, distance: 16.0
click at [3, 94] on div "Visual Cor de fundo Voltar ao padrão #FFFFFF Tipografia do número Voltar ao pad…" at bounding box center [35, 139] width 70 height 179
click at [30, 175] on icon "button" at bounding box center [29, 177] width 2 height 4
click at [30, 182] on icon "button" at bounding box center [28, 184] width 4 height 4
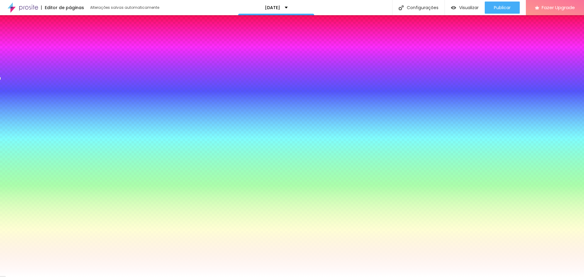
drag, startPoint x: 70, startPoint y: 158, endPoint x: 84, endPoint y: 160, distance: 14.4
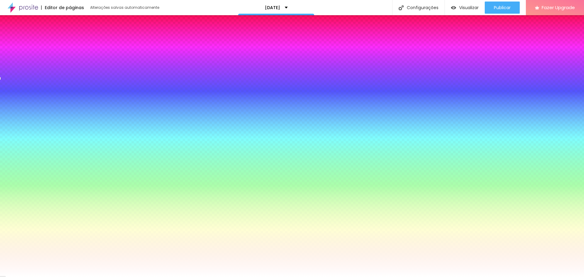
drag, startPoint x: 77, startPoint y: 176, endPoint x: 59, endPoint y: 177, distance: 18.6
click at [91, 277] on div at bounding box center [292, 277] width 584 height 0
click at [35, 205] on button "button" at bounding box center [31, 208] width 9 height 6
click at [115, 277] on div at bounding box center [292, 281] width 584 height 0
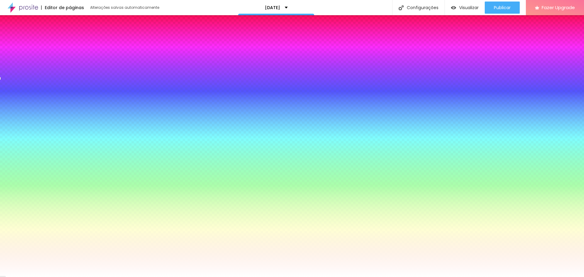
click at [96, 277] on div at bounding box center [292, 277] width 584 height 0
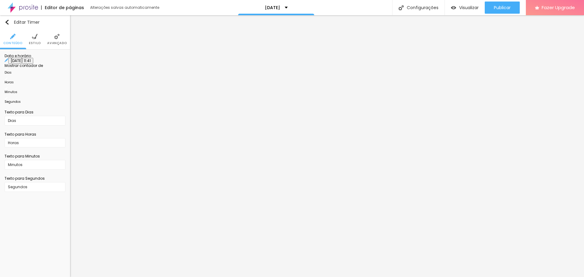
click at [37, 42] on span "Estilo" at bounding box center [35, 43] width 12 height 3
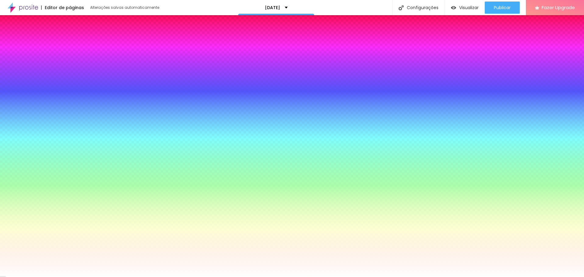
click at [65, 215] on div at bounding box center [65, 215] width 0 height 0
click at [25, 202] on icon "button" at bounding box center [24, 203] width 2 height 2
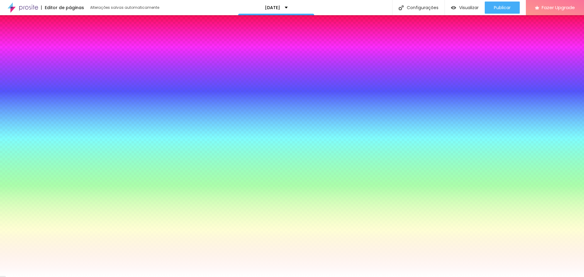
click at [112, 277] on div at bounding box center [292, 281] width 584 height 0
click at [63, 277] on div at bounding box center [292, 277] width 584 height 0
click at [30, 182] on icon "button" at bounding box center [28, 184] width 4 height 4
click at [59, 277] on div at bounding box center [292, 277] width 584 height 0
click at [33, 162] on button "button" at bounding box center [28, 165] width 9 height 6
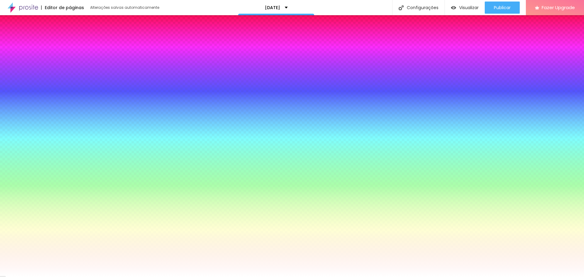
click at [314, 277] on div at bounding box center [292, 277] width 584 height 0
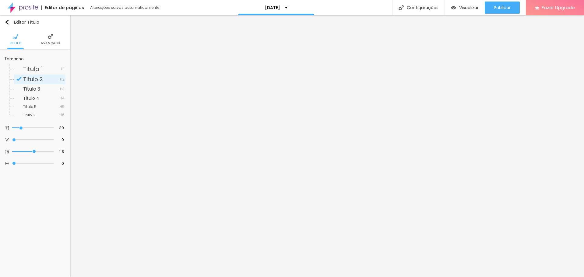
click at [47, 40] on li "Avançado" at bounding box center [50, 39] width 19 height 20
click at [49, 39] on img at bounding box center [50, 36] width 5 height 5
click at [41, 40] on li "Avançado" at bounding box center [50, 39] width 19 height 20
click at [45, 39] on li "Avançado" at bounding box center [50, 39] width 19 height 20
click at [55, 40] on li "Avançado" at bounding box center [50, 39] width 19 height 20
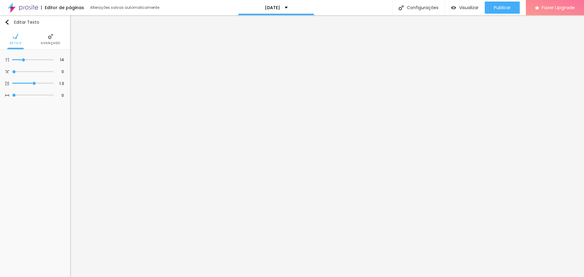
drag, startPoint x: 50, startPoint y: 35, endPoint x: 54, endPoint y: 37, distance: 4.5
click at [51, 35] on img at bounding box center [50, 36] width 5 height 5
click at [43, 38] on li "Avançado" at bounding box center [50, 39] width 19 height 20
click at [55, 42] on span "Avançado" at bounding box center [50, 43] width 19 height 3
click at [30, 66] on icon "button" at bounding box center [28, 67] width 2 height 2
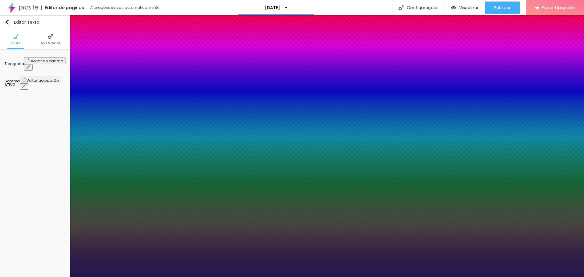
click at [102, 277] on div at bounding box center [292, 277] width 584 height 0
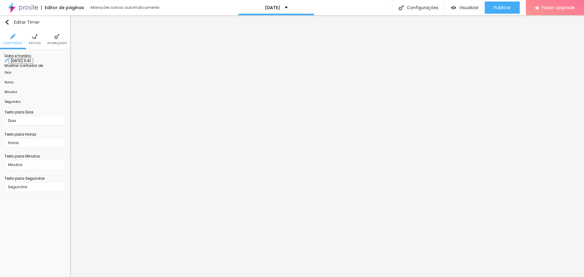
click at [35, 42] on span "Estilo" at bounding box center [35, 43] width 12 height 3
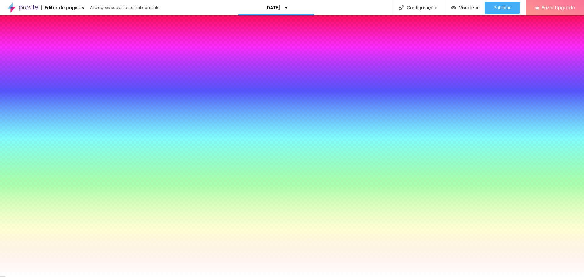
click at [33, 162] on button "button" at bounding box center [28, 165] width 9 height 6
click at [157, 277] on div at bounding box center [292, 277] width 584 height 0
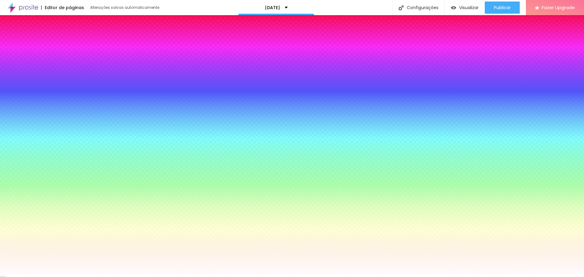
click at [31, 156] on icon "button" at bounding box center [28, 158] width 4 height 4
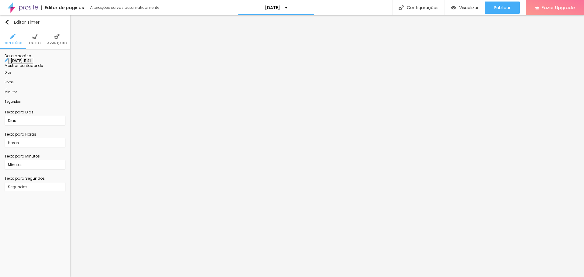
click at [33, 64] on input "[DATE] 11:41" at bounding box center [20, 61] width 25 height 6
click at [47, 80] on div "setembro 2025" at bounding box center [32, 78] width 55 height 3
click at [57, 81] on button "Next Month" at bounding box center [55, 80] width 10 height 10
click at [10, 111] on div "12" at bounding box center [10, 108] width 6 height 6
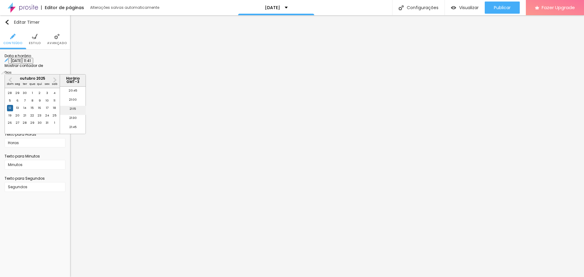
scroll to position [767, 0]
click at [75, 111] on li "21:30" at bounding box center [73, 110] width 26 height 9
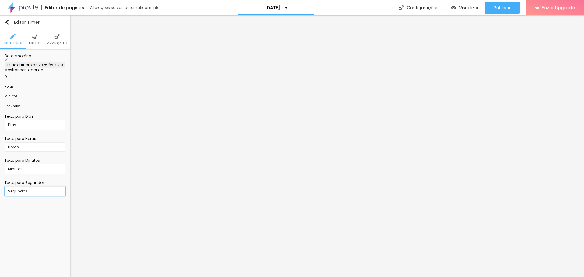
click at [52, 196] on input "Segundos" at bounding box center [35, 192] width 61 height 10
click at [33, 40] on li "Estilo" at bounding box center [35, 39] width 12 height 20
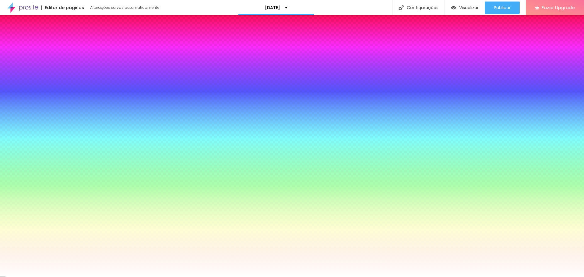
click at [30, 144] on icon "button" at bounding box center [28, 145] width 2 height 2
drag, startPoint x: 88, startPoint y: 148, endPoint x: 96, endPoint y: 151, distance: 9.1
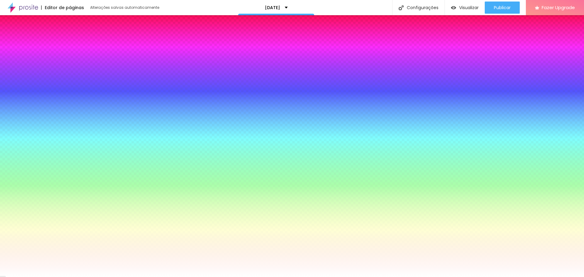
drag, startPoint x: 88, startPoint y: 174, endPoint x: 141, endPoint y: 183, distance: 54.2
click at [141, 183] on body "Editor de páginas Alterações salvas automaticamente [DATE] Configurações Config…" at bounding box center [292, 138] width 584 height 277
drag, startPoint x: 130, startPoint y: 208, endPoint x: 133, endPoint y: 196, distance: 12.6
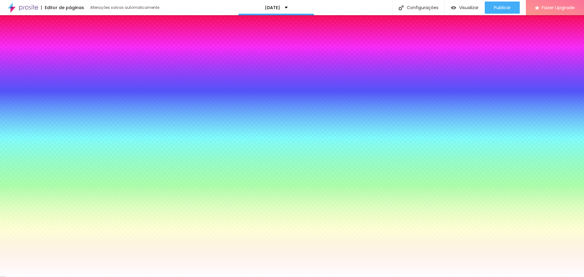
drag, startPoint x: 121, startPoint y: 184, endPoint x: 140, endPoint y: 186, distance: 19.5
click at [543, 277] on div at bounding box center [292, 277] width 584 height 0
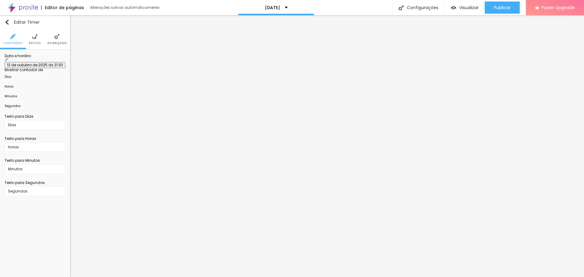
click at [35, 40] on li "Estilo" at bounding box center [35, 39] width 12 height 20
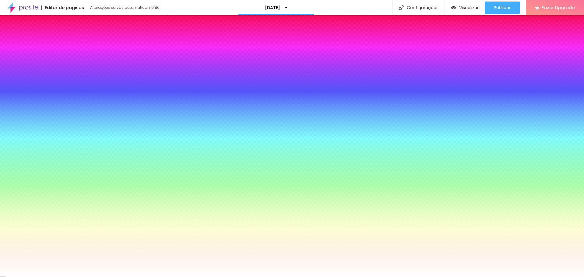
click at [65, 219] on div at bounding box center [65, 219] width 0 height 0
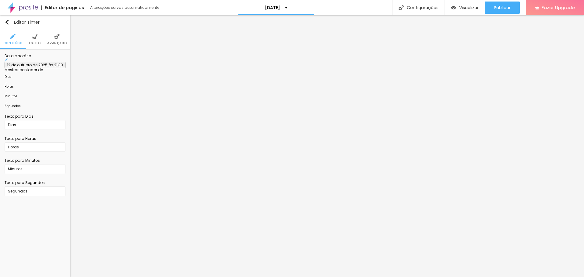
click at [35, 42] on span "Estilo" at bounding box center [35, 43] width 12 height 3
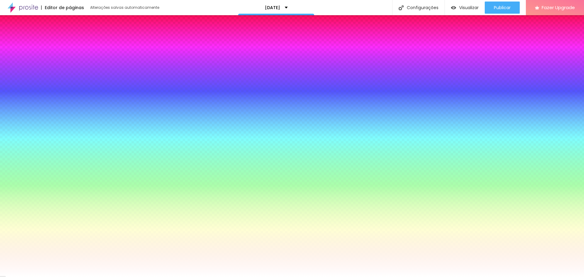
click at [30, 143] on icon "button" at bounding box center [28, 145] width 4 height 4
drag, startPoint x: 106, startPoint y: 182, endPoint x: 82, endPoint y: 217, distance: 42.2
click at [82, 217] on body "Editor de páginas Alterações salvas automaticamente [DATE] Configurações Config…" at bounding box center [292, 138] width 584 height 277
click at [86, 277] on div at bounding box center [292, 277] width 584 height 0
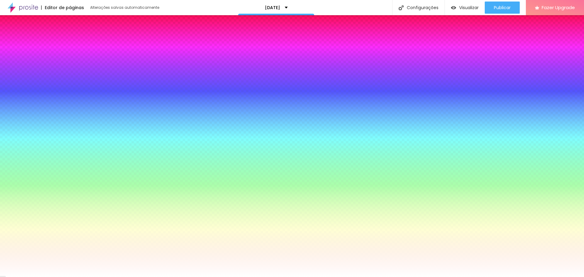
click at [11, 106] on img at bounding box center [9, 108] width 4 height 4
click at [54, 38] on img at bounding box center [56, 36] width 5 height 5
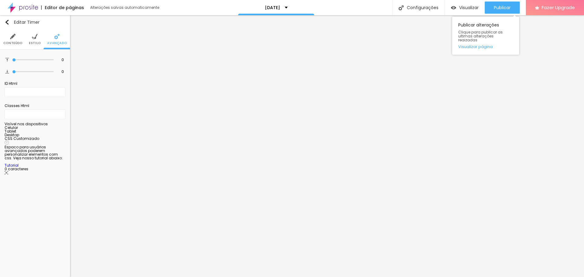
click at [504, 14] on div "Publicar alterações Clique para publicar as ultimas alterações reaizadas Visual…" at bounding box center [485, 34] width 67 height 41
click at [503, 6] on span "Publicar" at bounding box center [502, 7] width 17 height 5
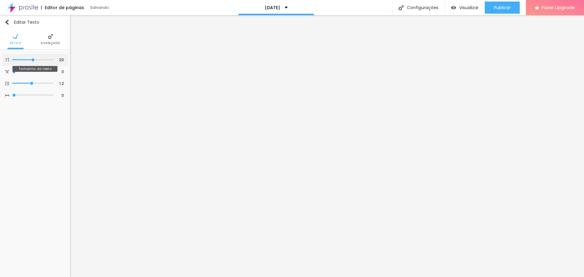
drag, startPoint x: 23, startPoint y: 60, endPoint x: 33, endPoint y: 60, distance: 9.2
click at [33, 60] on input "range" at bounding box center [32, 59] width 41 height 3
click at [61, 59] on input "15" at bounding box center [59, 60] width 11 height 6
click at [62, 59] on input "15" at bounding box center [59, 60] width 11 height 6
click at [65, 61] on div "15 Tamanho do texto" at bounding box center [35, 60] width 66 height 12
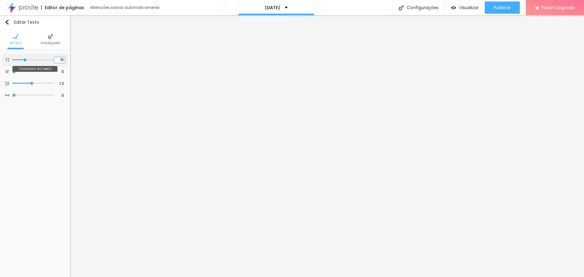
click at [63, 62] on input "15" at bounding box center [59, 60] width 11 height 6
click at [62, 59] on input "15" at bounding box center [59, 60] width 11 height 6
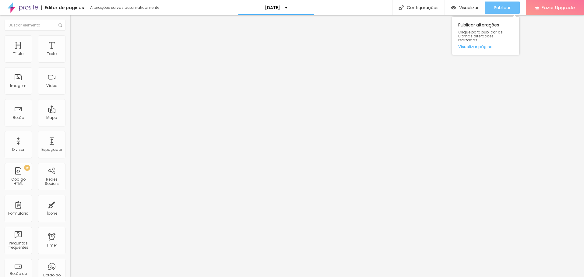
click at [505, 8] on span "Publicar" at bounding box center [502, 7] width 17 height 5
click at [499, 5] on div "Publicar" at bounding box center [502, 8] width 17 height 12
click at [498, 8] on span "Publicar" at bounding box center [502, 7] width 17 height 5
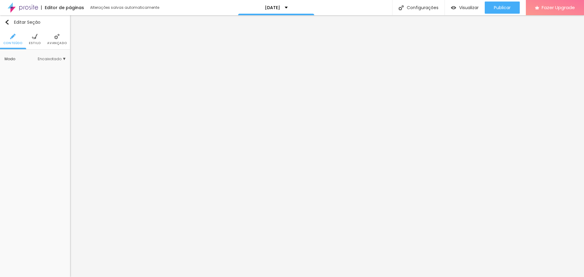
click at [36, 42] on span "Estilo" at bounding box center [35, 43] width 12 height 3
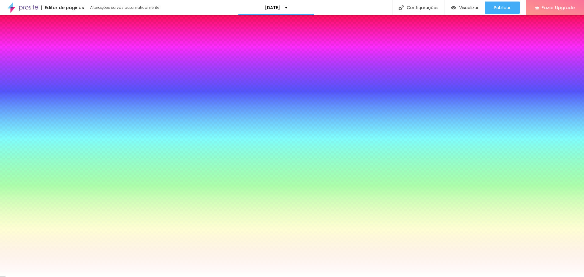
click at [58, 45] on li "Avançado" at bounding box center [56, 39] width 19 height 20
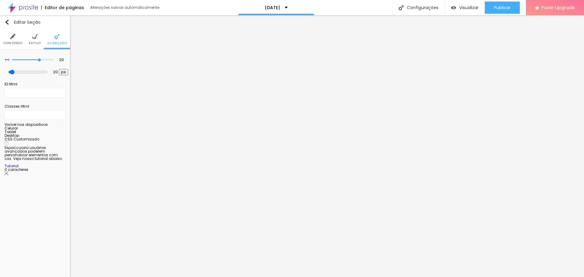
click at [56, 43] on span "Avançado" at bounding box center [56, 43] width 19 height 3
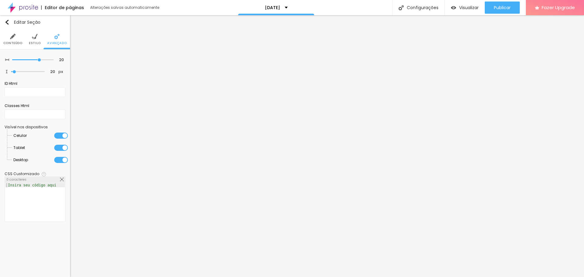
click at [63, 137] on div at bounding box center [61, 136] width 14 height 6
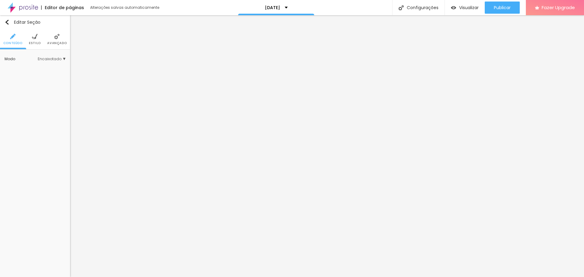
click at [62, 38] on li "Avançado" at bounding box center [56, 39] width 19 height 20
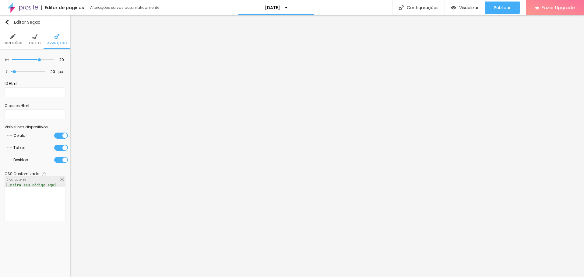
click at [63, 146] on div at bounding box center [61, 148] width 14 height 6
click at [63, 160] on div at bounding box center [61, 160] width 14 height 6
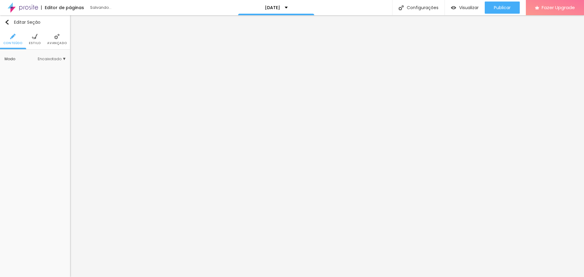
click at [59, 40] on li "Avançado" at bounding box center [56, 39] width 19 height 20
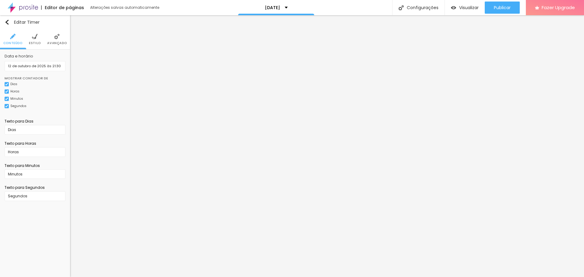
click at [37, 39] on li "Estilo" at bounding box center [35, 39] width 12 height 20
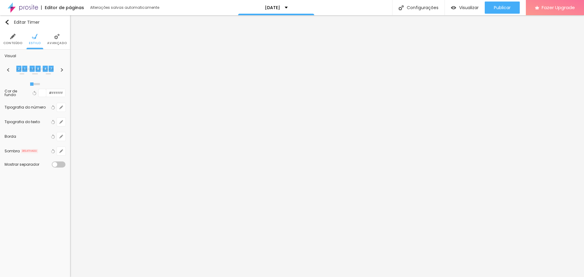
click at [52, 38] on li "Avançado" at bounding box center [56, 39] width 19 height 20
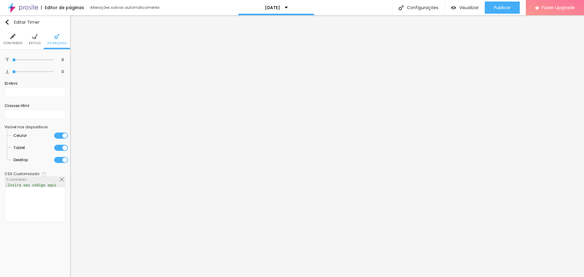
click at [33, 39] on img at bounding box center [34, 36] width 5 height 5
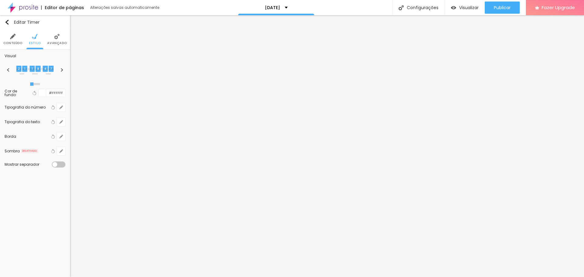
click at [14, 39] on img at bounding box center [12, 36] width 5 height 5
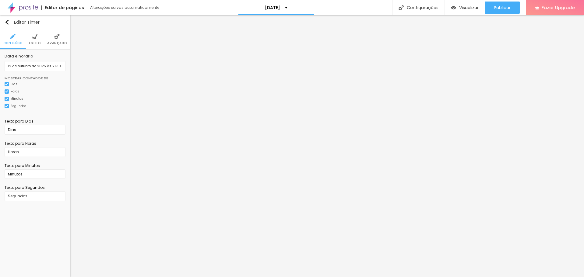
click at [30, 37] on li "Estilo" at bounding box center [35, 39] width 12 height 20
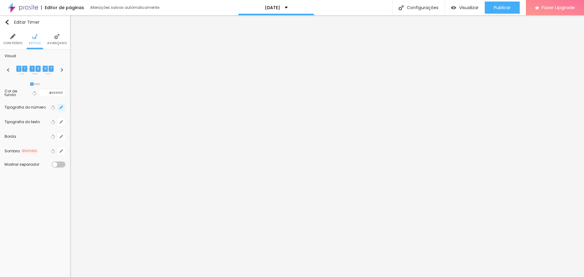
click at [62, 107] on icon "button" at bounding box center [61, 108] width 4 height 4
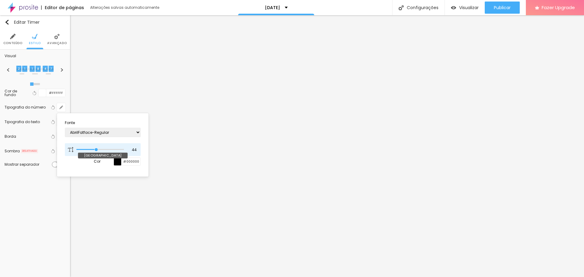
type input "42"
type input "36"
type input "34"
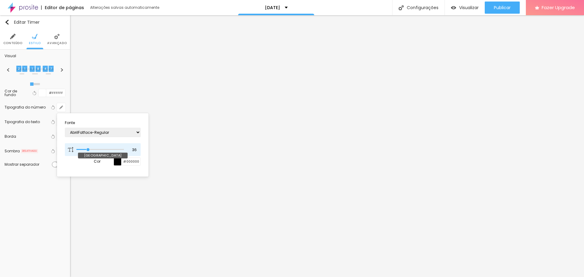
type input "34"
type input "33"
type input "32"
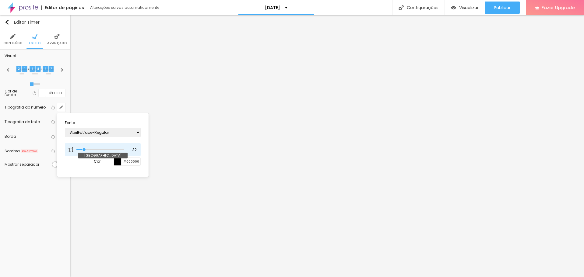
type input "30"
type input "29"
type input "28"
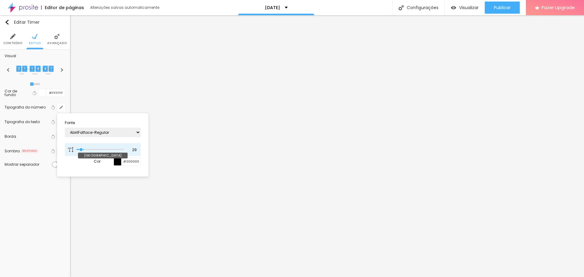
type input "28"
type input "27"
type input "26"
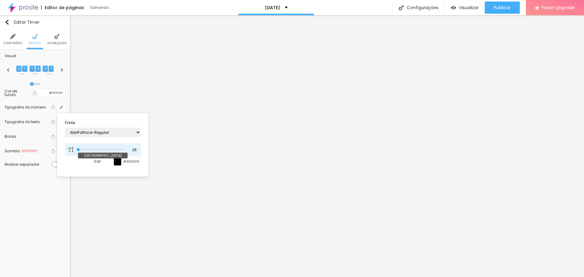
drag, startPoint x: 89, startPoint y: 149, endPoint x: 65, endPoint y: 142, distance: 23.9
type input "26"
click at [76, 148] on input "range" at bounding box center [99, 149] width 47 height 3
click at [94, 196] on div at bounding box center [292, 138] width 584 height 277
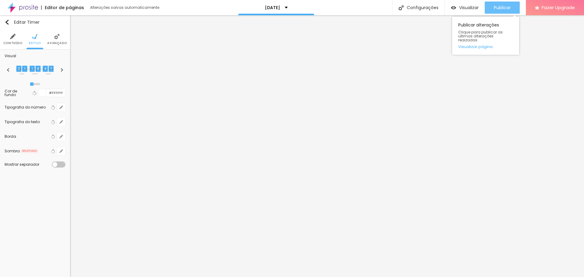
click at [512, 5] on button "Publicar" at bounding box center [502, 8] width 35 height 12
click at [62, 106] on icon "button" at bounding box center [61, 108] width 4 height 4
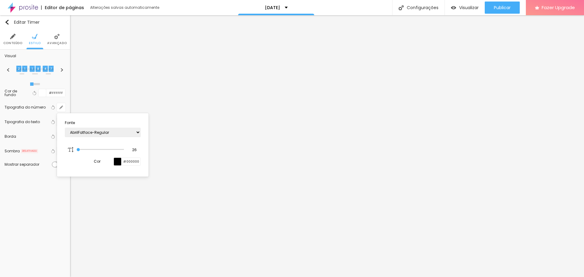
click at [40, 111] on div at bounding box center [292, 138] width 584 height 277
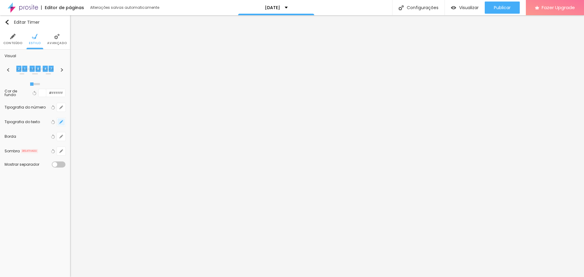
click at [60, 121] on icon "button" at bounding box center [61, 122] width 4 height 4
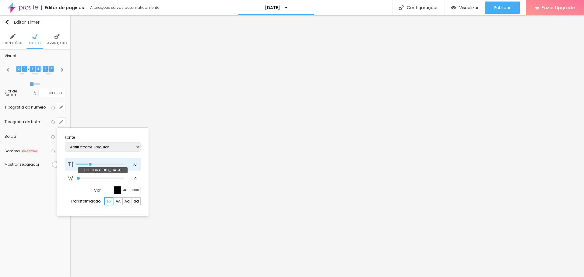
type input "15"
type input "10"
type input "14"
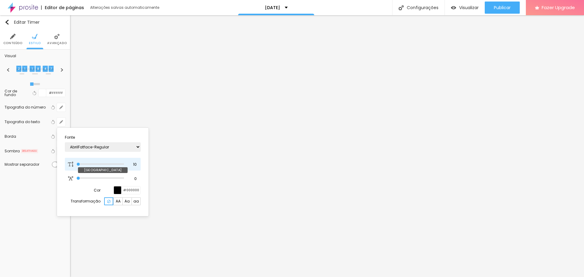
type input "14"
type input "15"
type input "17"
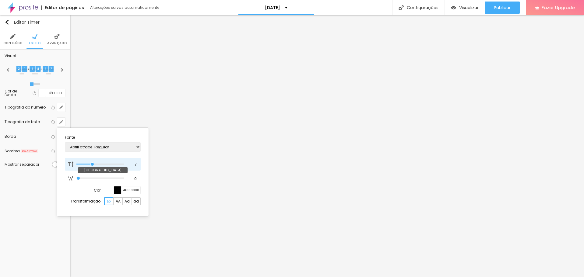
type input "16"
drag, startPoint x: 88, startPoint y: 166, endPoint x: 91, endPoint y: 169, distance: 4.3
click at [91, 166] on input "range" at bounding box center [99, 164] width 47 height 3
drag, startPoint x: 78, startPoint y: 178, endPoint x: 65, endPoint y: 170, distance: 15.3
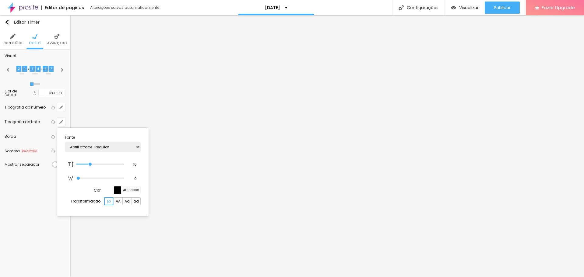
click at [76, 178] on input "range" at bounding box center [99, 178] width 47 height 3
click at [18, 126] on div at bounding box center [292, 138] width 584 height 277
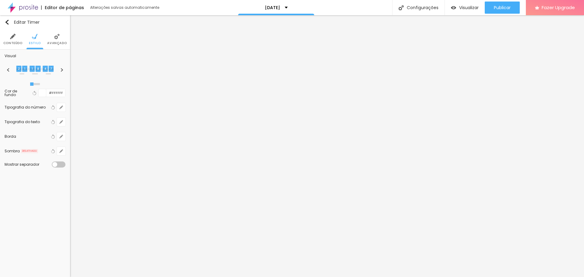
click at [19, 138] on div "Borda" at bounding box center [27, 137] width 45 height 4
click at [17, 42] on span "Conteúdo" at bounding box center [12, 43] width 19 height 3
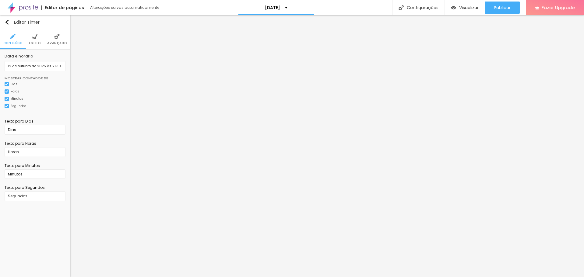
click at [14, 105] on div "Segundos" at bounding box center [18, 106] width 16 height 3
click at [31, 28] on button "Editar Timer" at bounding box center [35, 22] width 70 height 14
click at [35, 44] on span "Estilo" at bounding box center [35, 43] width 12 height 3
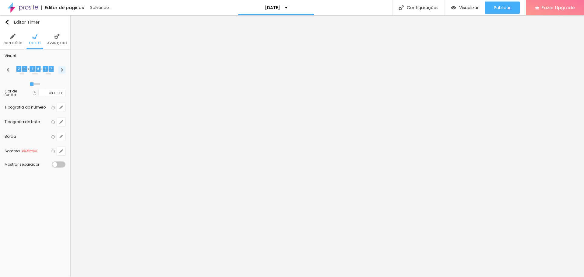
click at [62, 72] on img at bounding box center [61, 70] width 3 height 4
radio input "false"
click at [62, 72] on img at bounding box center [61, 70] width 3 height 4
radio input "false"
click at [62, 72] on img at bounding box center [61, 70] width 3 height 4
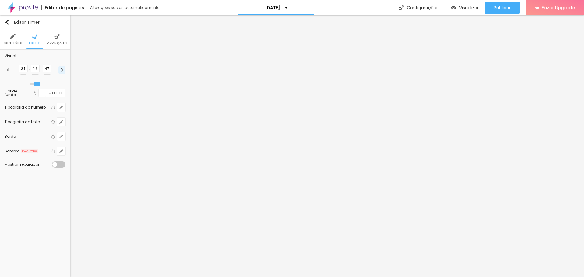
radio input "false"
radio input "true"
click at [505, 4] on div "Publicar" at bounding box center [502, 8] width 17 height 12
click at [10, 71] on button at bounding box center [8, 69] width 7 height 7
radio input "true"
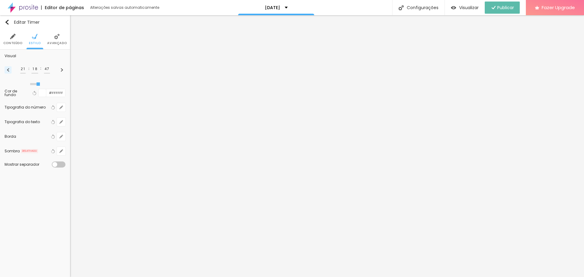
radio input "false"
click at [509, 8] on span "Publicar" at bounding box center [502, 7] width 17 height 5
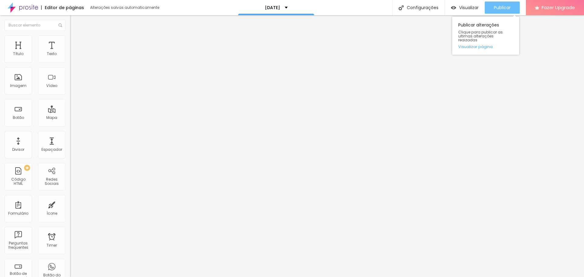
click at [512, 7] on button "Publicar" at bounding box center [502, 8] width 35 height 12
click at [507, 5] on span "Publicar" at bounding box center [502, 7] width 17 height 5
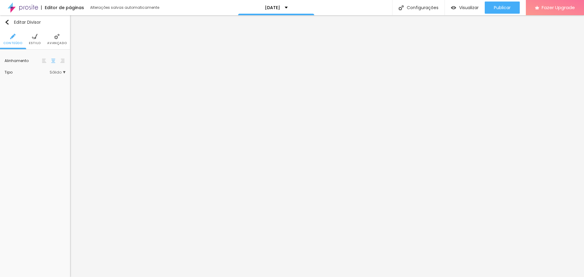
click at [39, 39] on li "Estilo" at bounding box center [35, 39] width 12 height 20
click at [53, 37] on li "Avançado" at bounding box center [56, 39] width 19 height 20
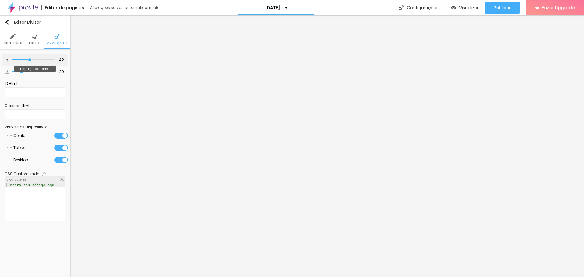
type input "35"
type input "0"
drag, startPoint x: 27, startPoint y: 58, endPoint x: 0, endPoint y: 58, distance: 27.4
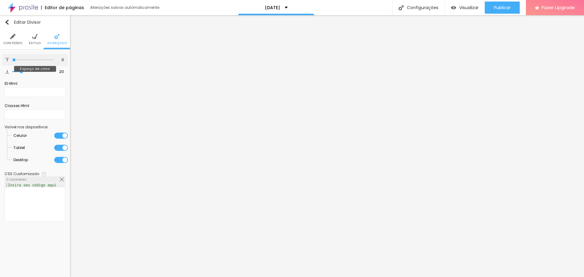
type input "0"
click at [12, 58] on input "range" at bounding box center [32, 59] width 41 height 3
type input "0"
drag, startPoint x: 20, startPoint y: 71, endPoint x: 0, endPoint y: 70, distance: 20.5
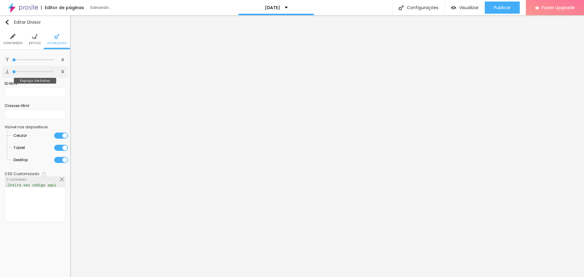
type input "0"
click at [12, 70] on input "range" at bounding box center [32, 71] width 41 height 3
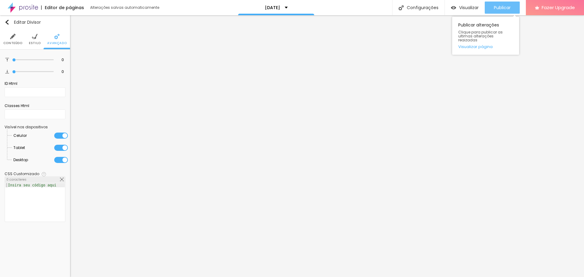
click at [494, 6] on span "Publicar" at bounding box center [502, 7] width 17 height 5
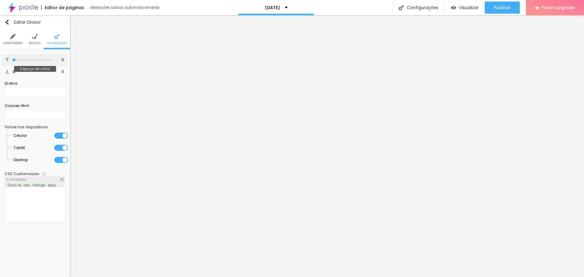
type input "11"
type input "12"
type input "16"
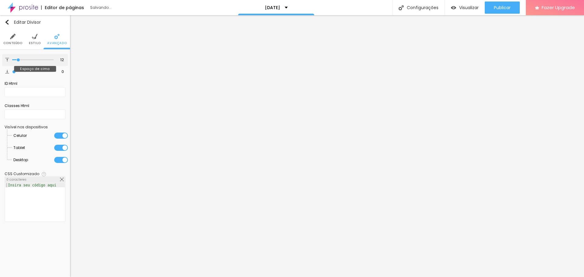
type input "16"
type input "18"
type input "19"
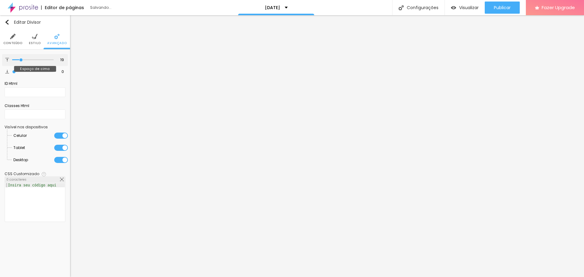
type input "21"
type input "22"
type input "23"
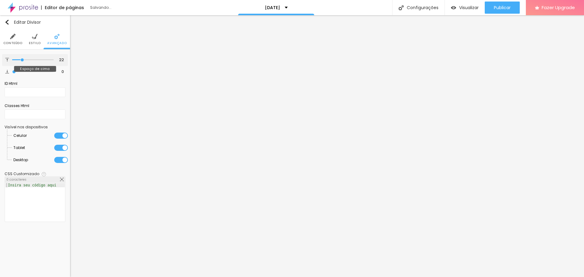
type input "23"
type input "21"
type input "20"
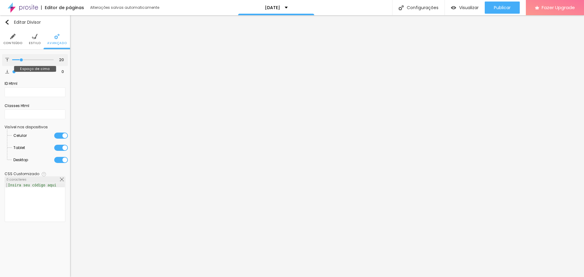
type input "21"
drag, startPoint x: 14, startPoint y: 59, endPoint x: 22, endPoint y: 61, distance: 8.1
click at [22, 61] on input "range" at bounding box center [32, 59] width 41 height 3
type input "20"
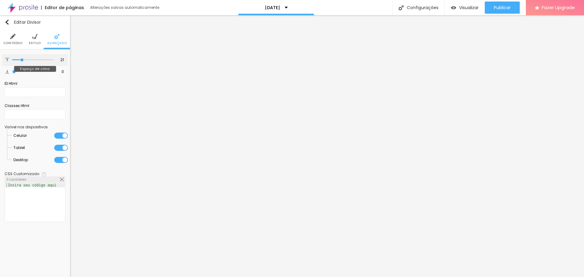
type input "20"
type input "19"
type input "18"
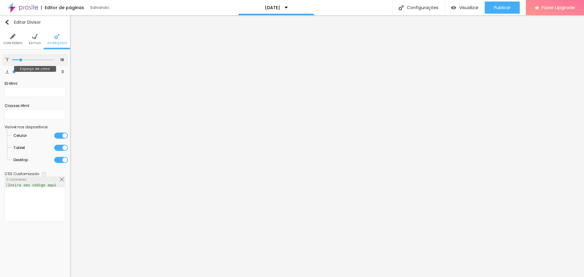
type input "19"
type input "20"
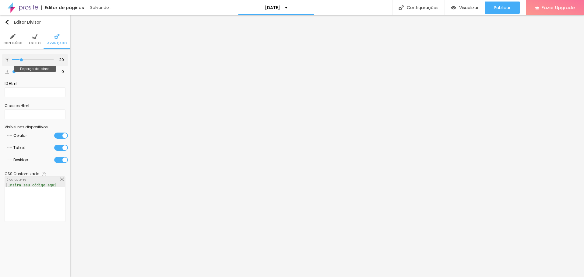
click at [22, 60] on input "range" at bounding box center [32, 59] width 41 height 3
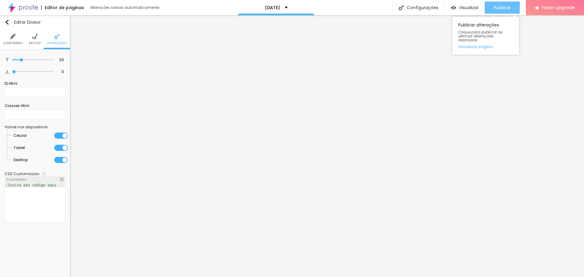
click at [494, 7] on span "Publicar" at bounding box center [502, 7] width 17 height 5
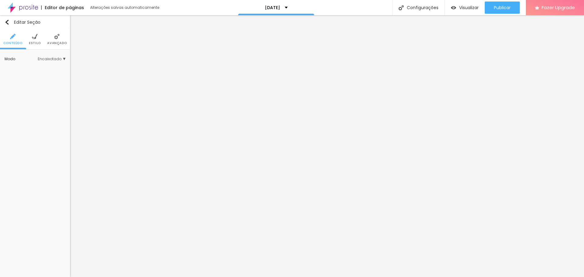
click at [35, 40] on li "Estilo" at bounding box center [35, 39] width 12 height 20
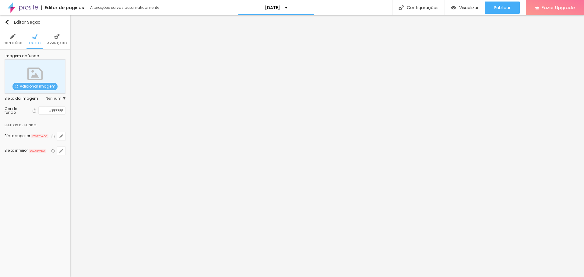
click at [55, 42] on span "Avançado" at bounding box center [56, 43] width 19 height 3
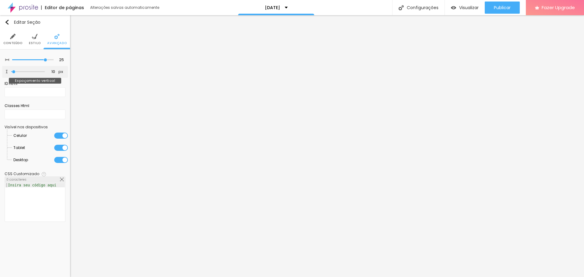
type input "0"
drag, startPoint x: 14, startPoint y: 71, endPoint x: 9, endPoint y: 71, distance: 4.9
type input "0"
click at [11, 71] on input "range" at bounding box center [27, 71] width 33 height 3
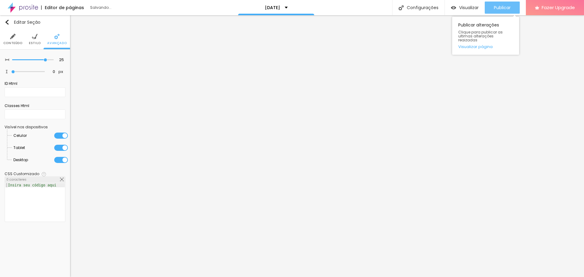
click at [501, 10] on span "Publicar" at bounding box center [502, 7] width 17 height 5
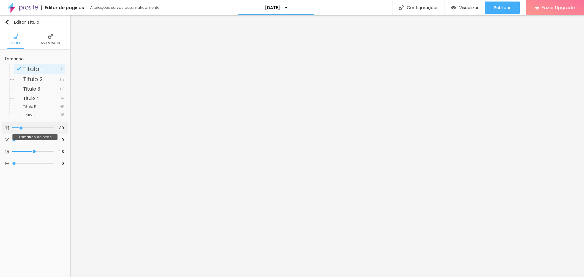
type input "32"
type input "31"
type input "30"
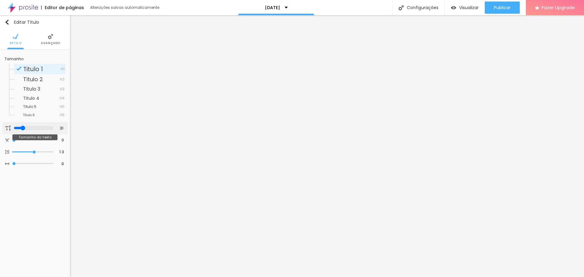
type input "30"
type input "27"
type input "25"
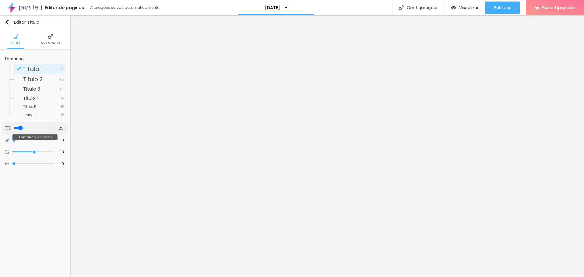
drag, startPoint x: 23, startPoint y: 128, endPoint x: 19, endPoint y: 127, distance: 3.7
type input "25"
click at [19, 127] on input "range" at bounding box center [33, 128] width 39 height 5
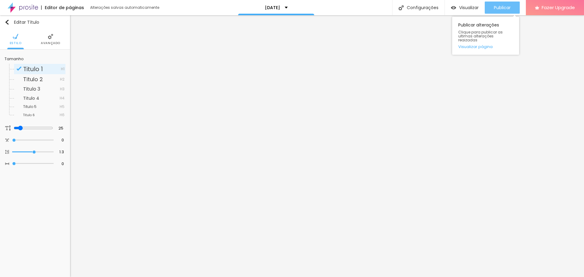
click at [506, 9] on span "Publicar" at bounding box center [502, 7] width 17 height 5
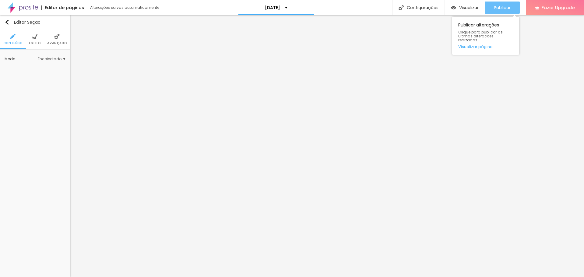
click at [502, 8] on span "Publicar" at bounding box center [502, 7] width 17 height 5
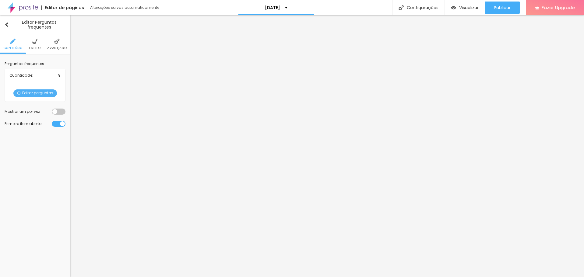
click at [38, 93] on span "Editar perguntas" at bounding box center [35, 94] width 44 height 8
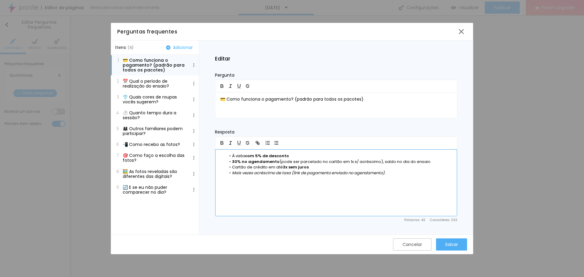
click at [311, 156] on li "À vista com 5% de desconto" at bounding box center [339, 155] width 226 height 5
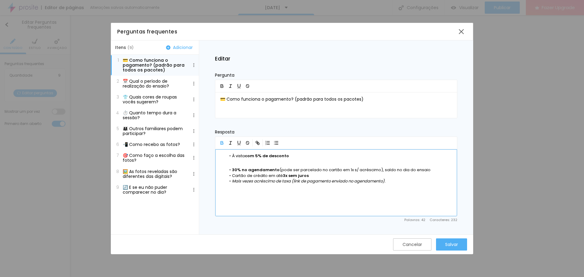
click at [430, 171] on li "30% no agendamento (pode ser parcelado no cartão em 1x s/ acréscimo), saldo no …" at bounding box center [339, 169] width 226 height 5
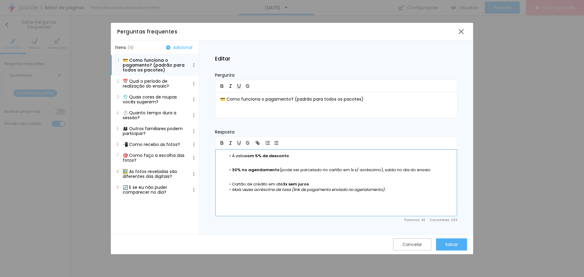
click at [328, 186] on li "Cartão de crédito em até 3x sem juros" at bounding box center [339, 184] width 226 height 5
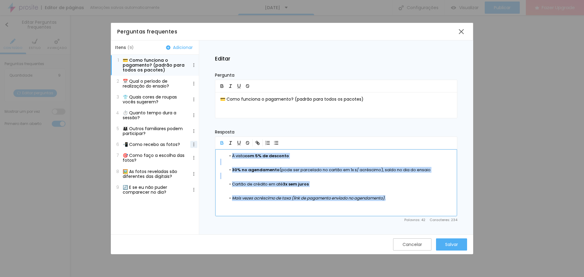
drag, startPoint x: 408, startPoint y: 199, endPoint x: 196, endPoint y: 146, distance: 218.5
click at [196, 146] on div "Itens ( 9 ) Adicionar 1 💳 Como funciona o pagamento? (padrão para todos os paco…" at bounding box center [292, 137] width 362 height 194
click at [230, 163] on p at bounding box center [336, 162] width 232 height 6
click at [223, 163] on p at bounding box center [336, 162] width 232 height 6
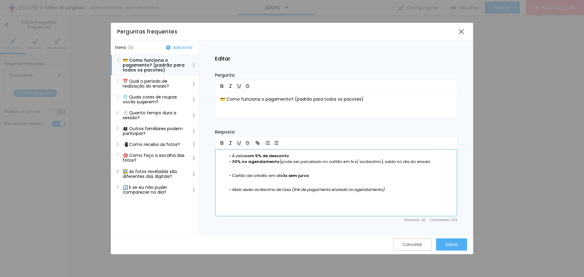
click at [227, 168] on p at bounding box center [336, 168] width 232 height 6
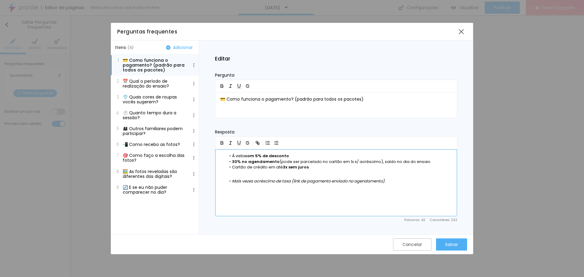
click at [230, 175] on p at bounding box center [336, 174] width 232 height 6
click at [417, 249] on div "Cancelar" at bounding box center [412, 245] width 19 height 12
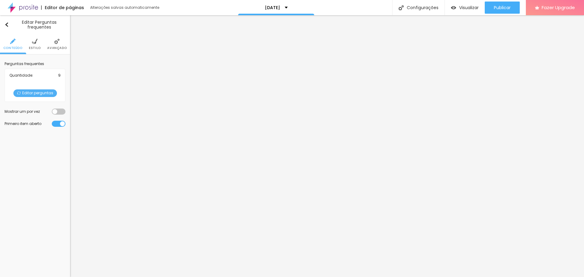
click at [29, 47] on span "Estilo" at bounding box center [35, 48] width 12 height 3
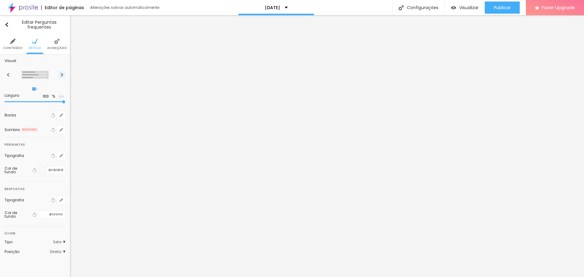
click at [59, 77] on button at bounding box center [61, 74] width 7 height 7
radio input "false"
radio input "true"
click at [59, 77] on button at bounding box center [61, 74] width 7 height 7
radio input "true"
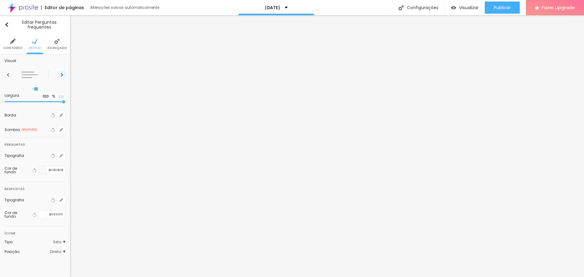
radio input "false"
drag, startPoint x: 63, startPoint y: 100, endPoint x: 59, endPoint y: 100, distance: 4.0
click at [59, 100] on div at bounding box center [35, 102] width 61 height 6
type input "85"
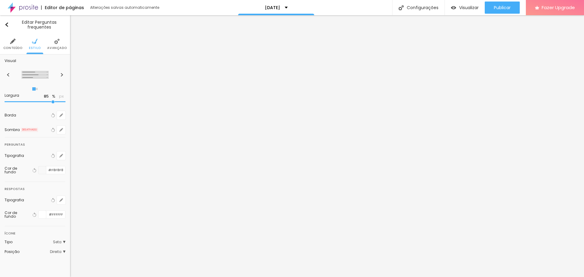
type input "70"
type input "100"
drag, startPoint x: 63, startPoint y: 102, endPoint x: 87, endPoint y: 104, distance: 23.9
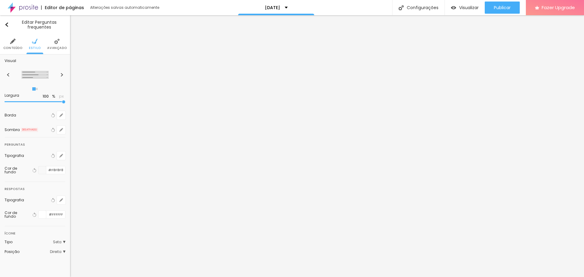
click at [65, 104] on input "range" at bounding box center [35, 101] width 61 height 3
click at [63, 132] on icon "button" at bounding box center [61, 130] width 4 height 4
click at [108, 143] on div at bounding box center [110, 145] width 14 height 6
click at [108, 144] on div at bounding box center [110, 145] width 14 height 6
click at [93, 121] on div at bounding box center [292, 138] width 584 height 277
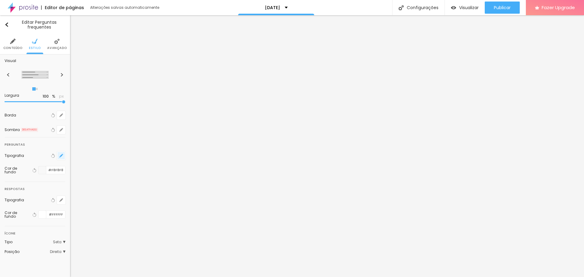
click at [61, 156] on icon "button" at bounding box center [61, 156] width 2 height 2
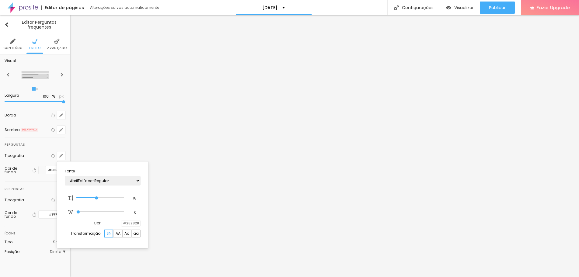
click at [120, 236] on span "AA" at bounding box center [118, 234] width 5 height 4
click at [109, 238] on div at bounding box center [108, 234] width 9 height 8
click at [95, 183] on select "AbrilFatface-Regular Actor-Regular Alegreya AlegreyaBlack [PERSON_NAME] Allan-R…" at bounding box center [103, 180] width 76 height 9
click at [65, 176] on select "AbrilFatface-Regular Actor-Regular Alegreya AlegreyaBlack [PERSON_NAME] Allan-R…" at bounding box center [103, 180] width 76 height 9
select select "[PERSON_NAME]"
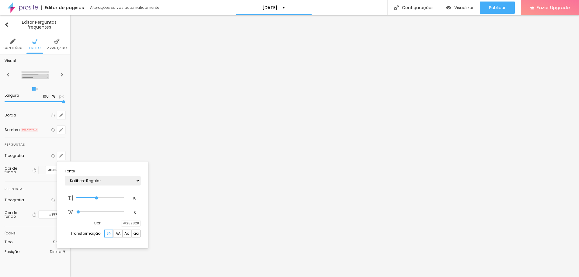
click at [66, 147] on div at bounding box center [289, 138] width 579 height 277
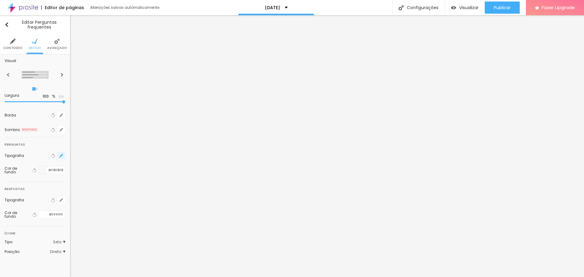
click at [61, 155] on icon "button" at bounding box center [61, 156] width 4 height 4
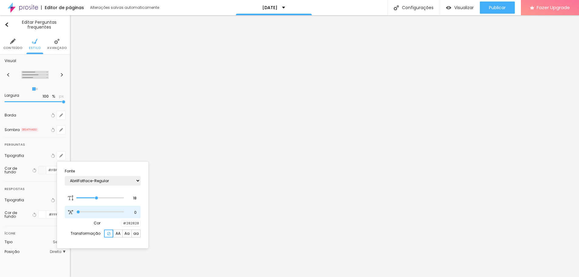
type input "0.5"
type input "0.6"
type input "0.3"
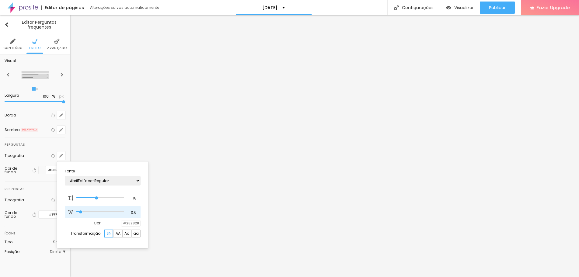
type input "0.3"
type input "0.1"
type input "0"
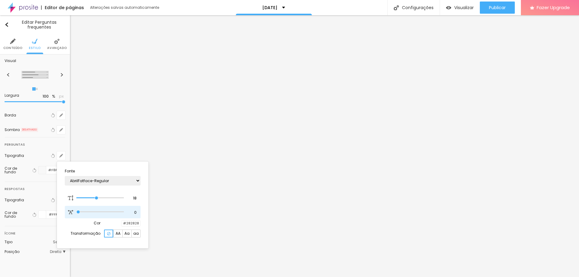
click at [77, 211] on input "range" at bounding box center [99, 212] width 47 height 3
type input "0.1"
type input "0"
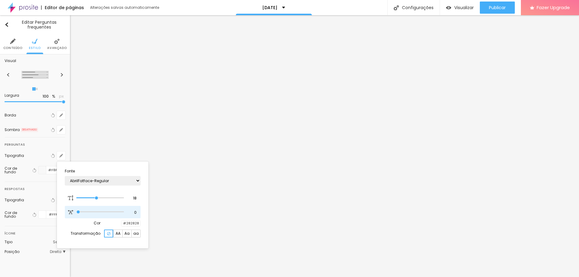
drag, startPoint x: 79, startPoint y: 212, endPoint x: 74, endPoint y: 212, distance: 5.5
click at [76, 212] on input "range" at bounding box center [99, 212] width 47 height 3
type input "0.1"
type input "0.3"
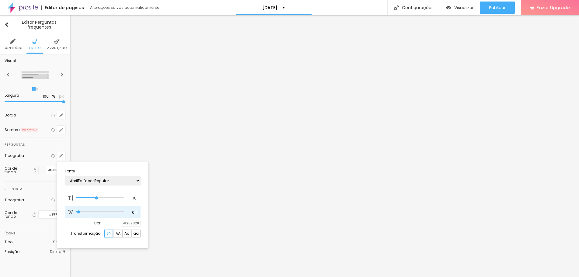
type input "0.3"
type input "0.4"
click at [80, 214] on input "range" at bounding box center [99, 212] width 47 height 3
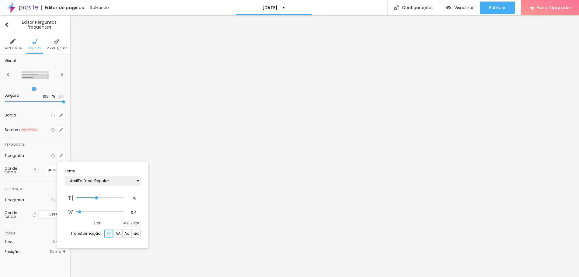
click at [98, 151] on div at bounding box center [289, 138] width 579 height 277
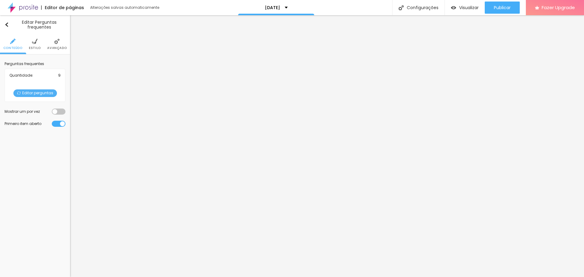
click at [36, 92] on span "Editar perguntas" at bounding box center [35, 94] width 44 height 8
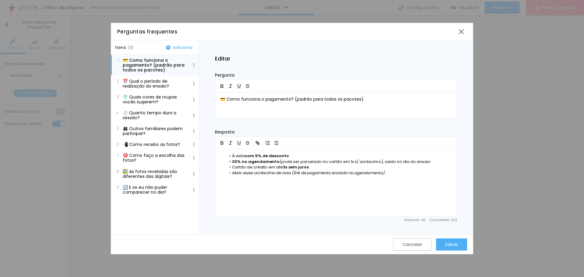
click at [134, 79] on p "📅 Qual o período de realização do ensaio?" at bounding box center [154, 84] width 63 height 10
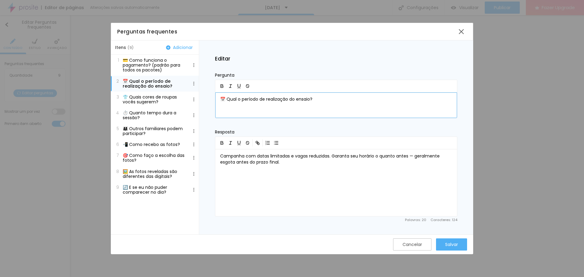
click at [326, 99] on p "📅 Qual o período de realização do ensaio?" at bounding box center [336, 100] width 232 height 6
click at [256, 105] on div "📅 Qual o período de realização do ensaio?" at bounding box center [336, 106] width 242 height 26
click at [252, 99] on p "📅 Até quando vai a campanha?" at bounding box center [336, 100] width 232 height 6
click at [222, 88] on icon "button" at bounding box center [222, 87] width 2 height 2
click at [151, 59] on p "💳 Como funciona o pagamento? (padrão para todos os pacotes)" at bounding box center [154, 65] width 63 height 15
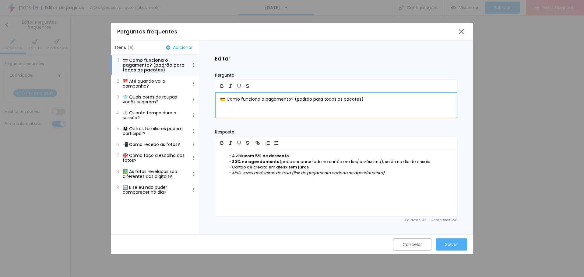
drag, startPoint x: 258, startPoint y: 99, endPoint x: 241, endPoint y: 94, distance: 17.2
click at [258, 99] on p "💳 Como funciona o pagamento? (padrão para todos os pacotes)" at bounding box center [336, 100] width 232 height 6
click at [223, 83] on button "button" at bounding box center [222, 86] width 9 height 7
click at [145, 80] on p "📅 Até quando vai a campanha?" at bounding box center [154, 84] width 63 height 10
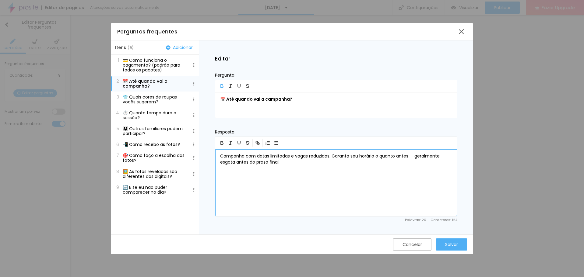
click at [260, 160] on p "Campanha com datas limitadas e vagas reduzidas. Garanta seu horário o quanto an…" at bounding box center [336, 159] width 232 height 12
click at [150, 97] on p "👕 Quais cores de roupas vocês sugerem?" at bounding box center [154, 100] width 63 height 10
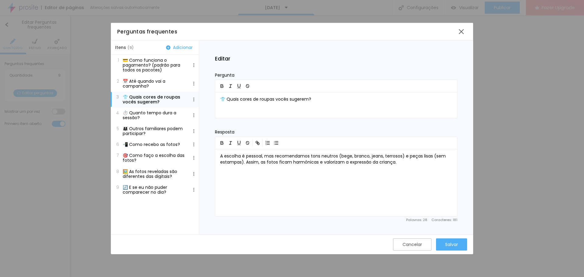
click at [150, 84] on p "📅 Até quando vai a campanha?" at bounding box center [154, 84] width 63 height 10
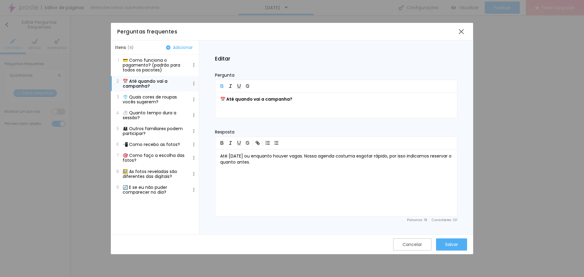
click at [149, 99] on p "👕 Quais cores de roupas vocês sugerem?" at bounding box center [154, 100] width 63 height 10
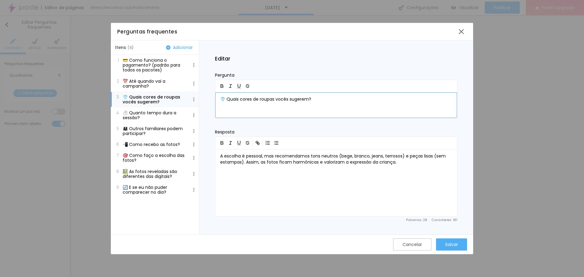
click at [281, 103] on div "👕 Quais cores de roupas vocês sugerem?" at bounding box center [336, 106] width 242 height 26
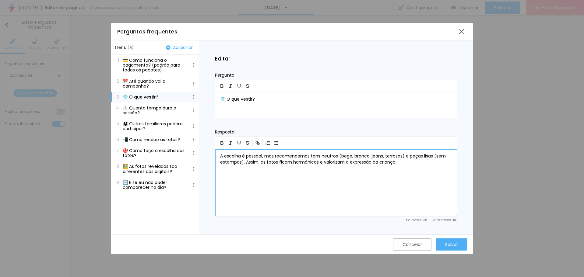
click at [245, 166] on div "A escolha é pessoal, mas recomendamos tons neutros (bege, branco, jeans, terros…" at bounding box center [336, 182] width 242 height 67
drag, startPoint x: 262, startPoint y: 103, endPoint x: 209, endPoint y: 97, distance: 53.0
click at [209, 97] on div "Editar Pergunta 👕 O que vestir? Resposta Recomendamos roupas lisas em tons nata…" at bounding box center [336, 137] width 274 height 194
click at [223, 86] on icon "button" at bounding box center [222, 87] width 2 height 2
click at [149, 113] on p "⏱️ Quanto tempo dura a sessão?" at bounding box center [154, 111] width 63 height 10
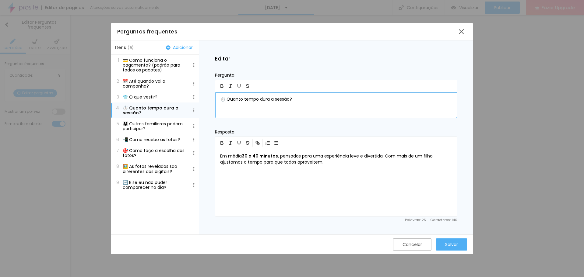
click at [255, 97] on p "⏱️ Quanto tempo dura a sessão?" at bounding box center [336, 100] width 232 height 6
click at [222, 86] on icon "button" at bounding box center [222, 87] width 2 height 2
click at [256, 173] on div "Em média 30 a 40 minutos , pensados para uma experiência leve e divertida. Com …" at bounding box center [336, 182] width 242 height 67
click at [135, 125] on p "👨‍👩‍👧 Outros familiares podem participar?" at bounding box center [154, 126] width 63 height 10
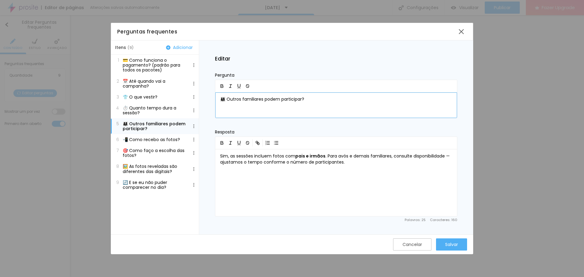
click at [251, 97] on p "👨‍👩‍👧 Outros familiares podem participar?" at bounding box center [336, 100] width 232 height 6
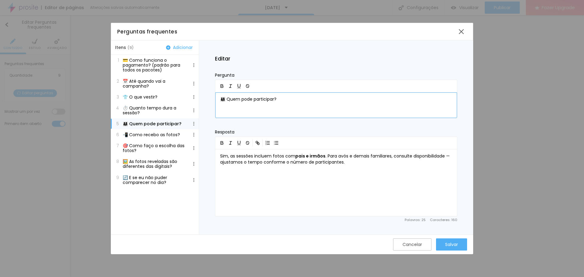
click at [234, 98] on p "👨‍👩‍👧 Quem pode participar?" at bounding box center [336, 100] width 232 height 6
click at [220, 85] on icon "button" at bounding box center [221, 85] width 5 height 5
click at [271, 174] on div "Sim, as sessões incluem fotos com pais e irmãos . Para avós e demais familiares…" at bounding box center [336, 182] width 242 height 67
click at [149, 132] on button "6 📲 Como recebo as fotos?" at bounding box center [155, 134] width 88 height 11
click at [256, 100] on p "📲 Como recebo as fotos?" at bounding box center [336, 100] width 232 height 6
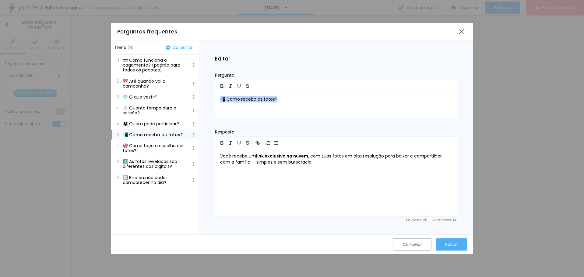
click at [222, 88] on icon "button" at bounding box center [222, 87] width 2 height 2
click at [254, 178] on div "Você recebe um link exclusivo na nuvem , com suas fotos em alta resolução para …" at bounding box center [336, 182] width 242 height 67
click at [149, 148] on p "🎯 Como faço a escolha das fotos?" at bounding box center [154, 148] width 63 height 10
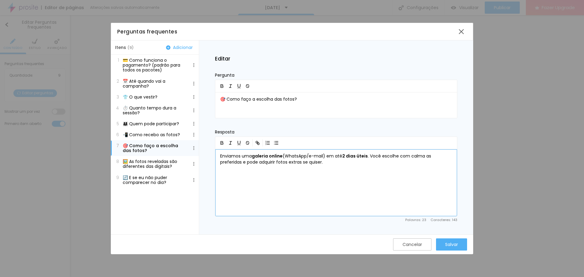
click at [280, 197] on div "Enviamos uma galeria online (WhatsApp/e-mail) em até 2 dias úteis . Você escolh…" at bounding box center [336, 182] width 242 height 67
click at [154, 161] on p "🖼️ As fotos reveladas são diferentes das digitais?" at bounding box center [154, 164] width 63 height 10
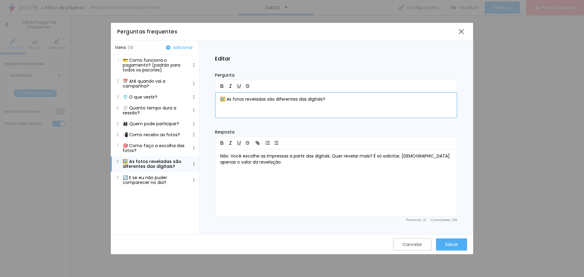
click at [264, 101] on p "🖼️ As fotos reveladas são diferentes das digitais?" at bounding box center [336, 100] width 232 height 6
drag, startPoint x: 327, startPoint y: 147, endPoint x: 254, endPoint y: 103, distance: 85.8
click at [254, 105] on div "🖼️ Posso escolher quais fotos serão reveladas ou as para calendário e polaroid?" at bounding box center [336, 106] width 242 height 26
click at [254, 100] on p "🖼️ Posso escolher quais fotos serão reveladas ou as para calendário e polaroid?" at bounding box center [336, 100] width 232 height 6
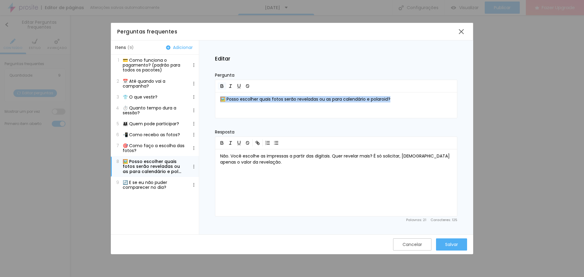
click at [219, 84] on button "button" at bounding box center [222, 86] width 9 height 7
click at [252, 165] on p "Não. Você escolhe as impressas a partir das digitais. Quer revelar mais? É só s…" at bounding box center [336, 159] width 232 height 12
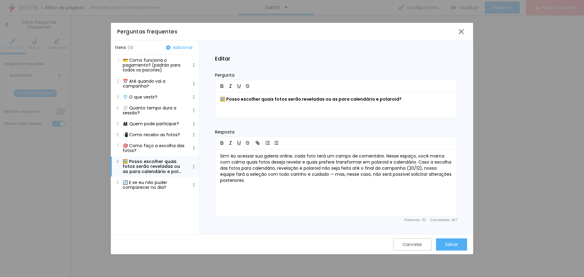
click at [144, 140] on button "7 🎯 Como faço a escolha das fotos?" at bounding box center [155, 148] width 88 height 16
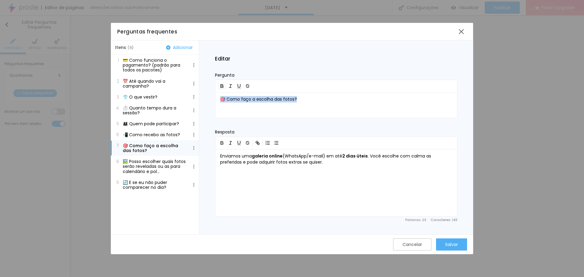
click at [222, 87] on icon "button" at bounding box center [221, 85] width 5 height 5
click at [162, 135] on p "📲 Como recebo as fotos?" at bounding box center [151, 134] width 57 height 5
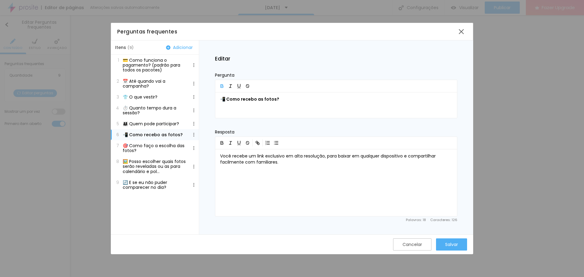
click at [156, 179] on button "9 🔄 E se eu não puder comparecer no dia?" at bounding box center [155, 185] width 88 height 16
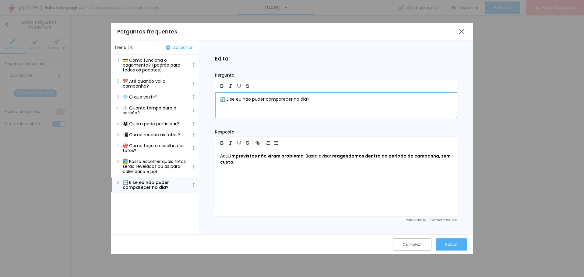
click at [268, 101] on p "🔄 E se eu não puder comparecer no dia?" at bounding box center [336, 100] width 232 height 6
click at [220, 85] on icon "button" at bounding box center [221, 85] width 5 height 5
click at [265, 169] on div "Aqui, imprevistos não viram problema . Basta avisar: reagendamos dentro do perí…" at bounding box center [336, 182] width 242 height 67
click at [254, 179] on div "Aqui, imprevistos não viram problema . Basta avisar: reagendamos dentro do perí…" at bounding box center [336, 182] width 242 height 67
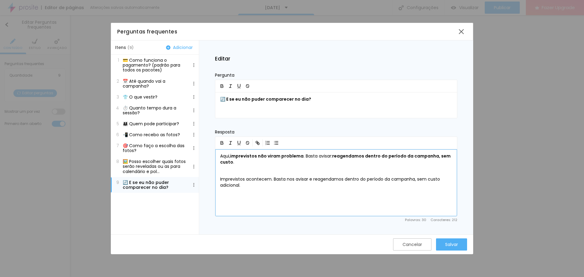
click at [238, 178] on p "Imprevistos acontecem. Basta nos avisar e reagendamos dentro do período da camp…" at bounding box center [336, 183] width 232 height 12
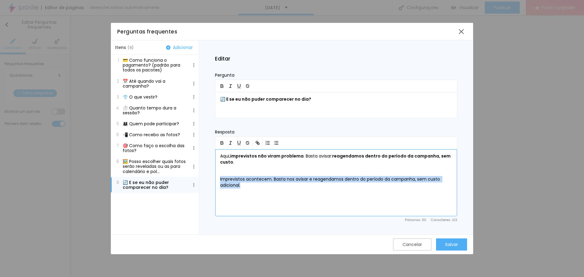
drag, startPoint x: 246, startPoint y: 192, endPoint x: 213, endPoint y: 177, distance: 36.4
click at [213, 177] on div "Editar Pergunta 🔄 E se eu não puder comparecer no dia? Resposta Aqui, imprevist…" at bounding box center [336, 137] width 274 height 194
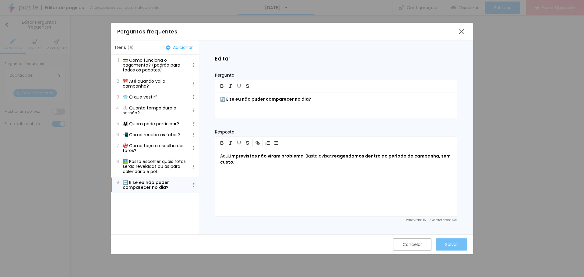
click at [453, 250] on div "Salvar" at bounding box center [451, 245] width 13 height 12
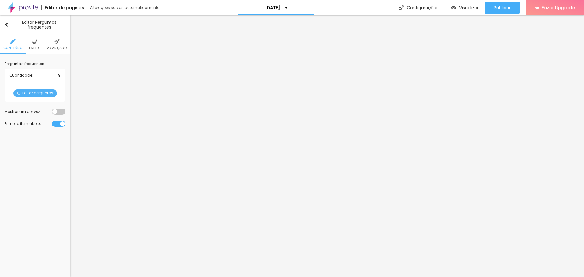
click at [40, 43] on li "Estilo" at bounding box center [35, 44] width 12 height 20
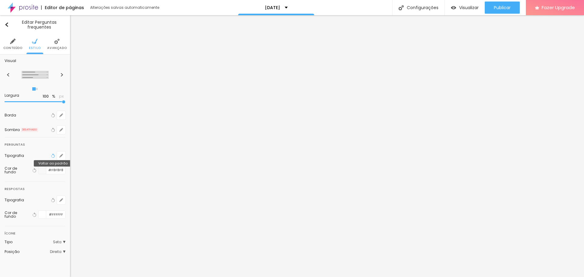
click at [52, 156] on icon "button" at bounding box center [53, 156] width 4 height 4
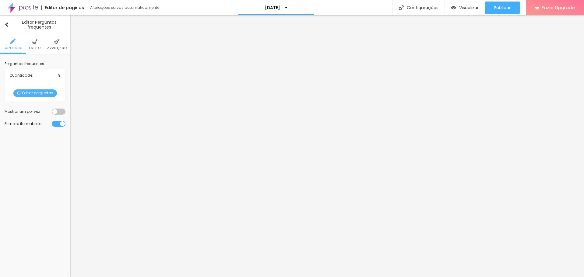
click at [35, 47] on span "Estilo" at bounding box center [35, 48] width 12 height 3
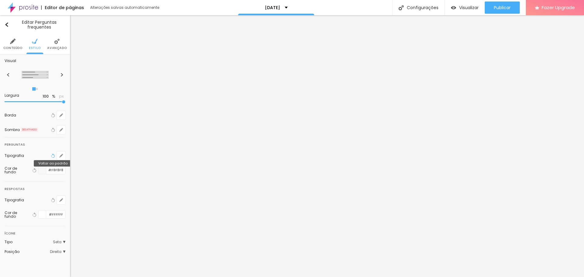
click at [51, 155] on icon "button" at bounding box center [53, 156] width 4 height 4
click at [61, 156] on icon "button" at bounding box center [61, 156] width 4 height 4
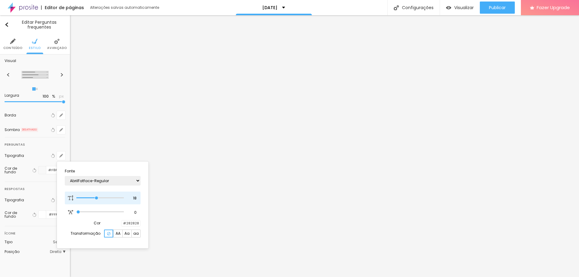
type input "17"
type input "16"
type input "15"
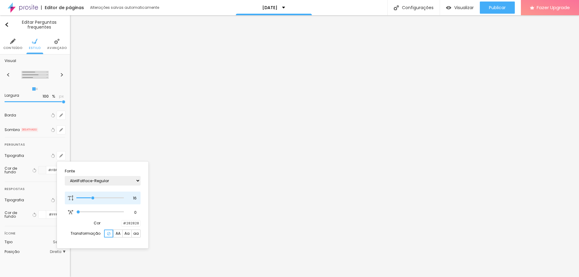
type input "15"
type input "14"
type input "15"
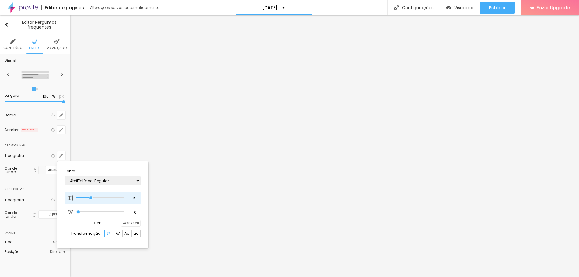
type input "16"
click at [92, 197] on input "range" at bounding box center [99, 198] width 47 height 3
type input "0.9"
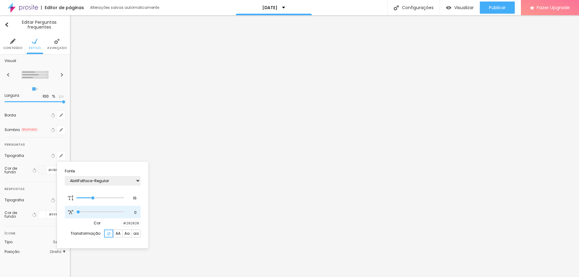
type input "0.9"
type input "0.7"
click at [82, 212] on input "range" at bounding box center [99, 212] width 47 height 3
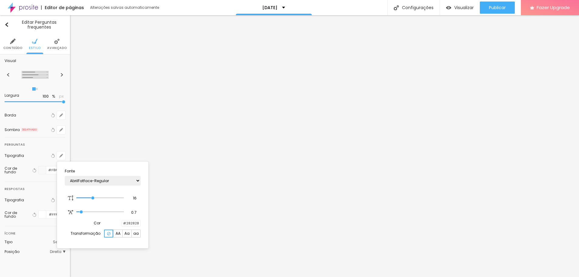
click at [106, 121] on div at bounding box center [289, 138] width 579 height 277
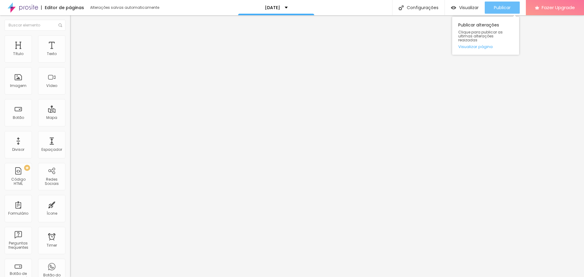
click at [506, 7] on span "Publicar" at bounding box center [502, 7] width 17 height 5
